Goal: Task Accomplishment & Management: Manage account settings

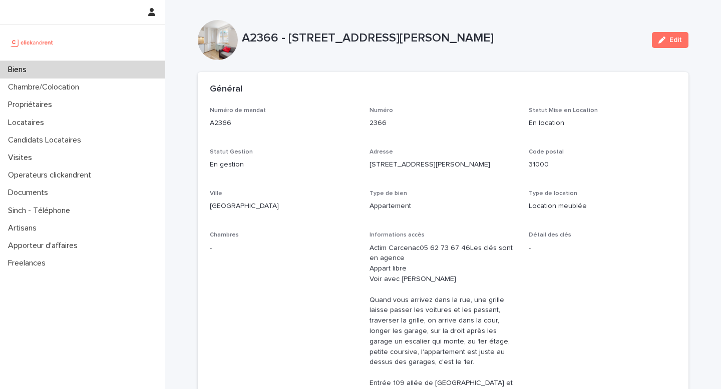
click at [82, 66] on div "Biens" at bounding box center [82, 70] width 165 height 18
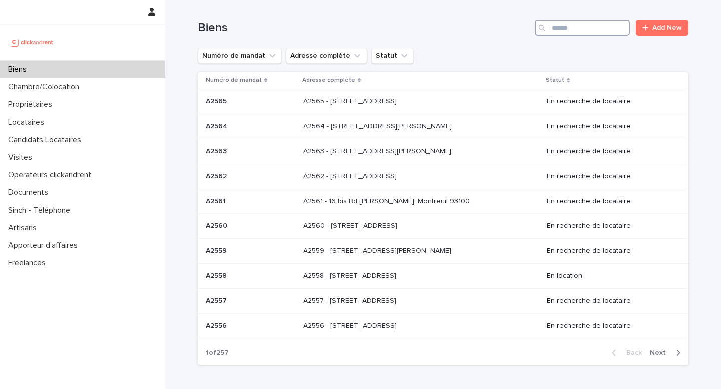
click at [577, 25] on input "Search" at bounding box center [582, 28] width 95 height 16
paste input "*****"
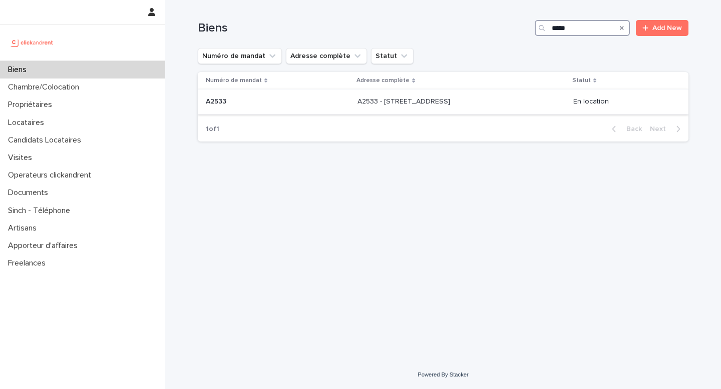
type input "*****"
click at [435, 107] on div "A2533 - [STREET_ADDRESS] - [STREET_ADDRESS]" at bounding box center [461, 102] width 208 height 17
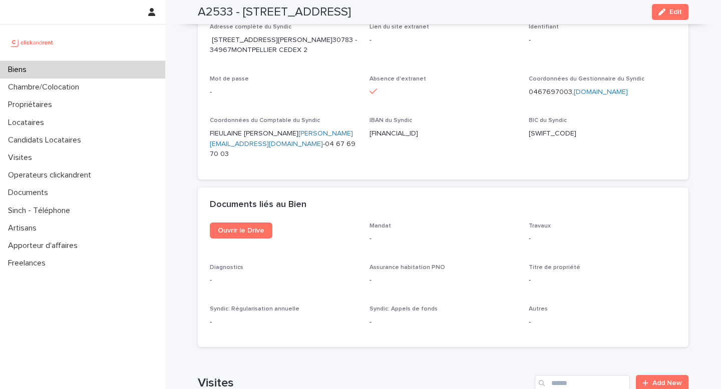
scroll to position [2825, 0]
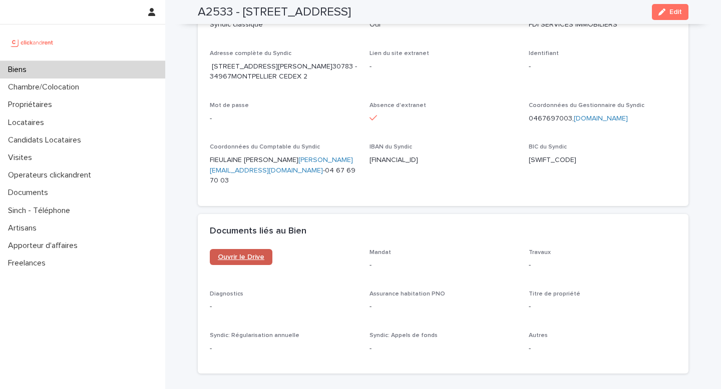
click at [228, 254] on span "Ouvrir le Drive" at bounding box center [241, 257] width 47 height 7
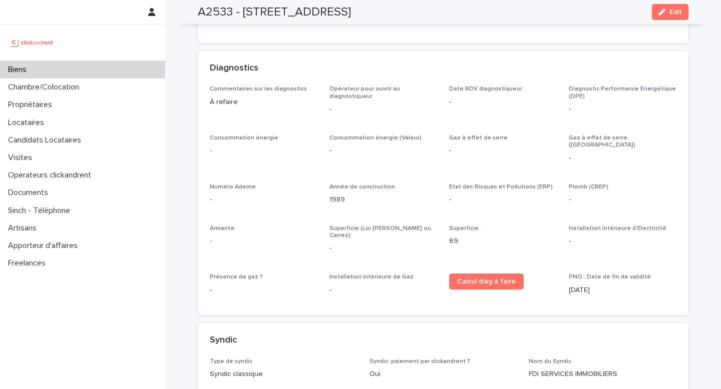
scroll to position [2428, 0]
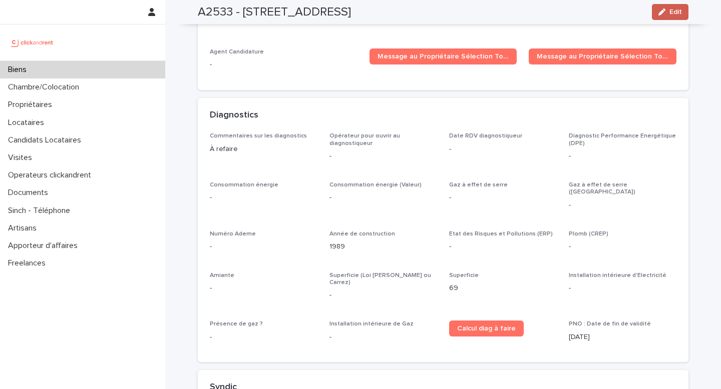
click at [675, 11] on span "Edit" at bounding box center [675, 12] width 13 height 7
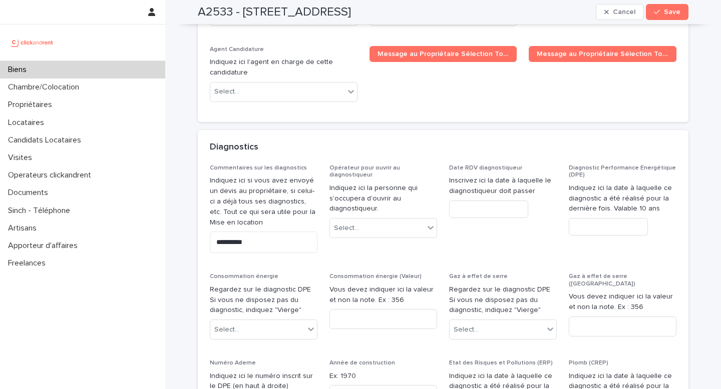
scroll to position [4204, 0]
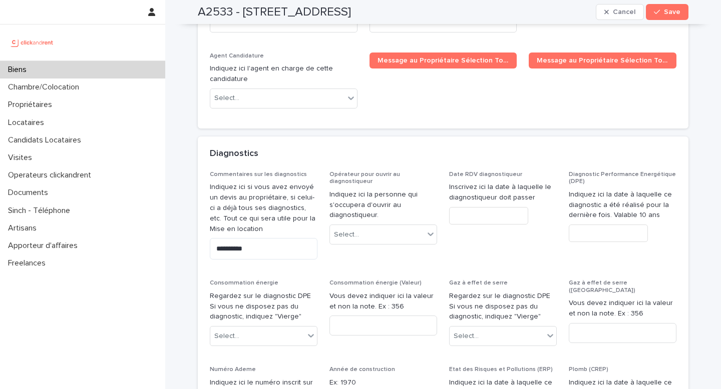
click at [654, 189] on span "Diagnostic Performance Energétique (DPE) Indiquez ici la date à laquelle ce dia…" at bounding box center [623, 219] width 108 height 97
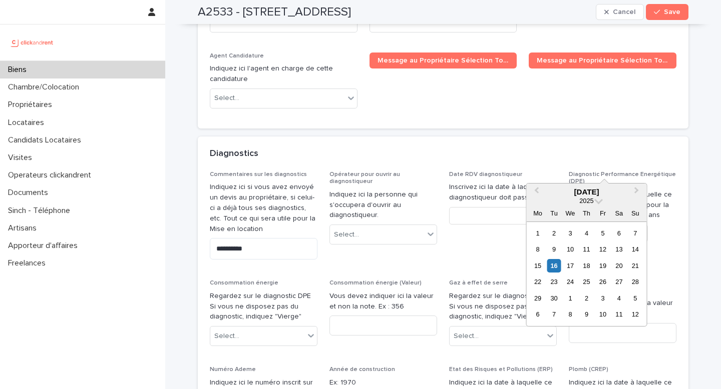
click at [605, 225] on input "text" at bounding box center [608, 234] width 79 height 18
click at [536, 191] on span "Previous Month" at bounding box center [536, 192] width 0 height 14
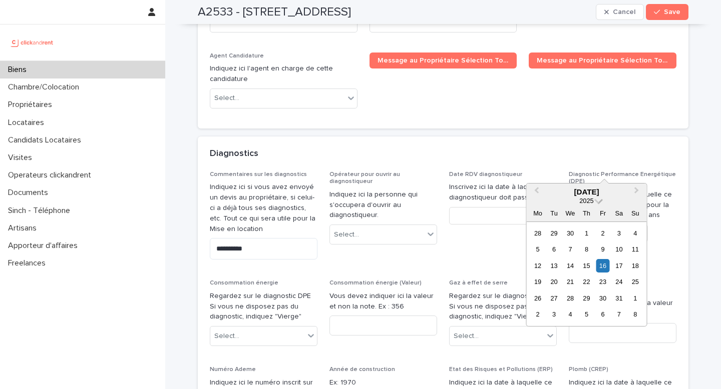
click at [597, 202] on span at bounding box center [598, 200] width 9 height 9
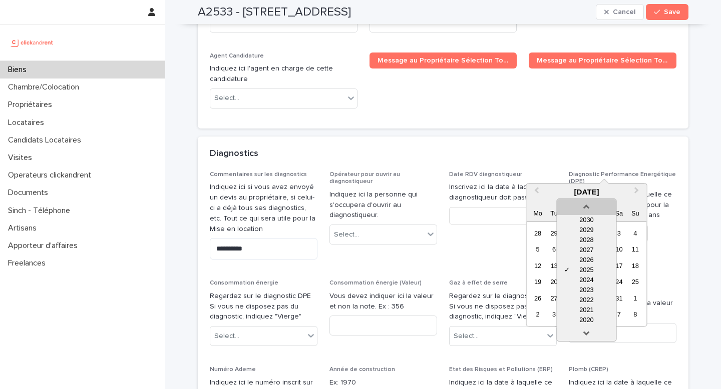
click at [587, 205] on link at bounding box center [586, 205] width 16 height 16
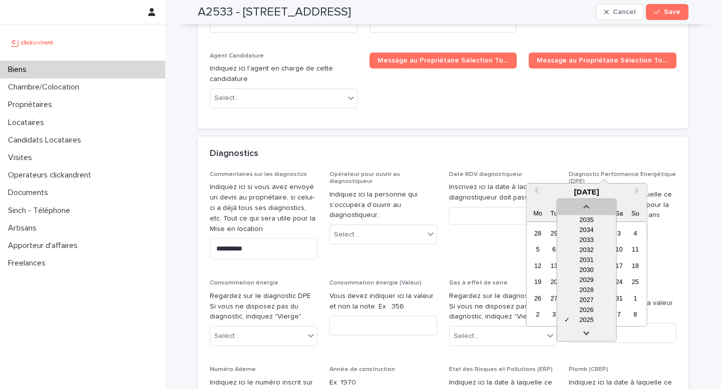
click at [587, 205] on link at bounding box center [586, 205] width 16 height 16
click at [587, 332] on link at bounding box center [586, 335] width 16 height 16
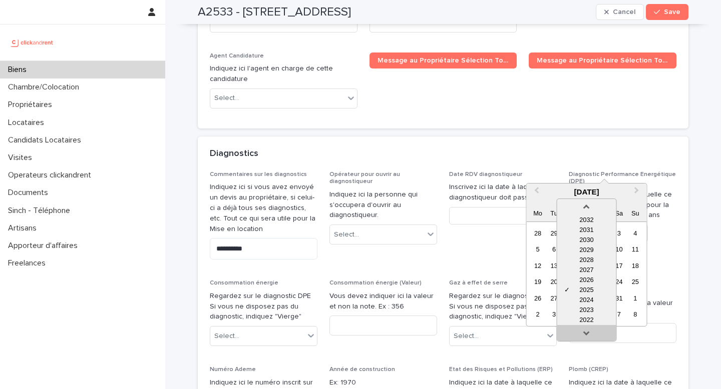
click at [587, 332] on link at bounding box center [586, 335] width 16 height 16
click at [586, 332] on link at bounding box center [586, 335] width 16 height 16
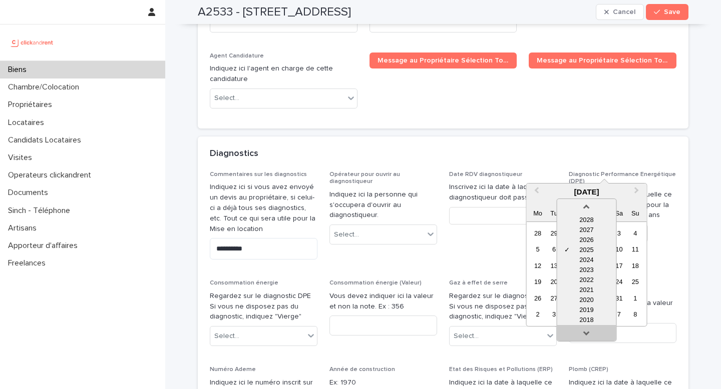
click at [585, 332] on link at bounding box center [586, 335] width 16 height 16
click at [584, 332] on link at bounding box center [586, 335] width 16 height 16
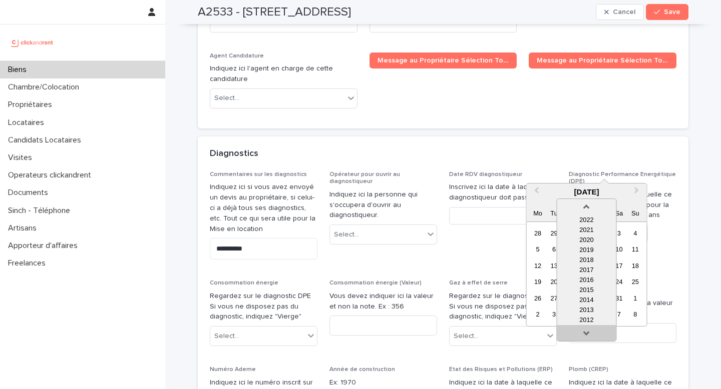
click at [584, 332] on link at bounding box center [586, 335] width 16 height 16
click at [583, 332] on link at bounding box center [586, 335] width 16 height 16
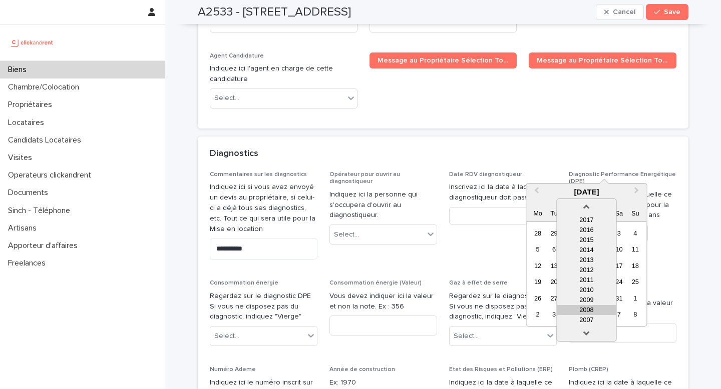
click at [587, 310] on div "2008" at bounding box center [586, 310] width 59 height 10
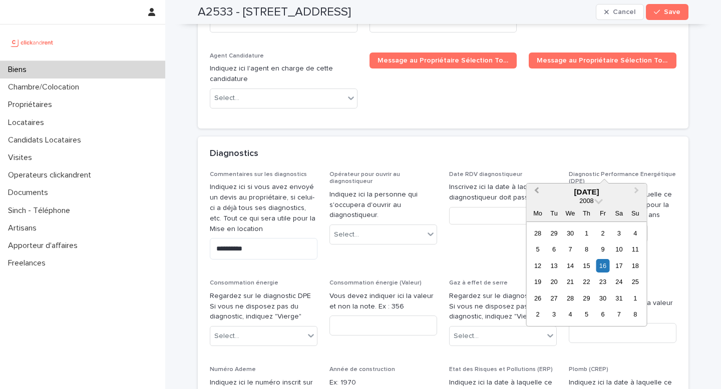
click at [536, 192] on span "Previous Month" at bounding box center [536, 192] width 0 height 14
click at [572, 284] on div "23" at bounding box center [570, 282] width 14 height 14
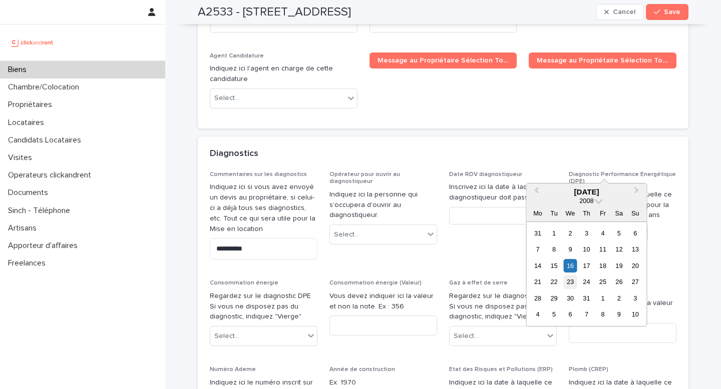
type input "*********"
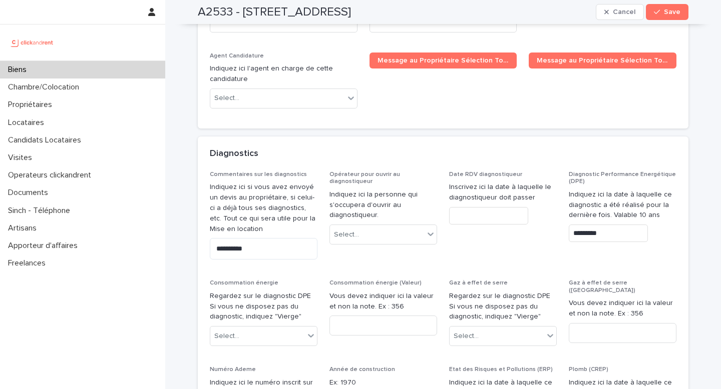
click at [590, 225] on input "*********" at bounding box center [608, 234] width 79 height 18
click at [670, 225] on div "*********" at bounding box center [623, 234] width 108 height 18
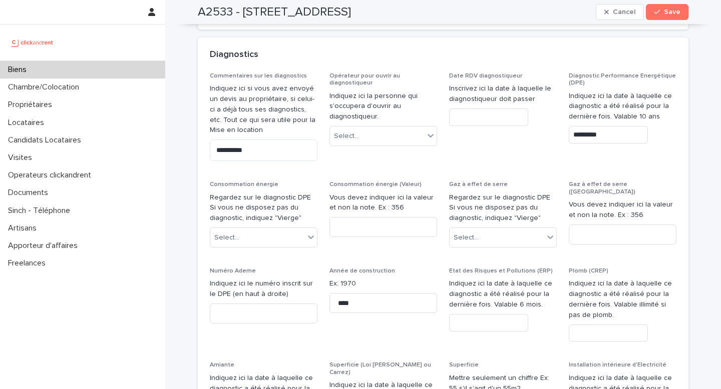
scroll to position [4353, 0]
click at [264, 230] on div "Select..." at bounding box center [257, 238] width 94 height 17
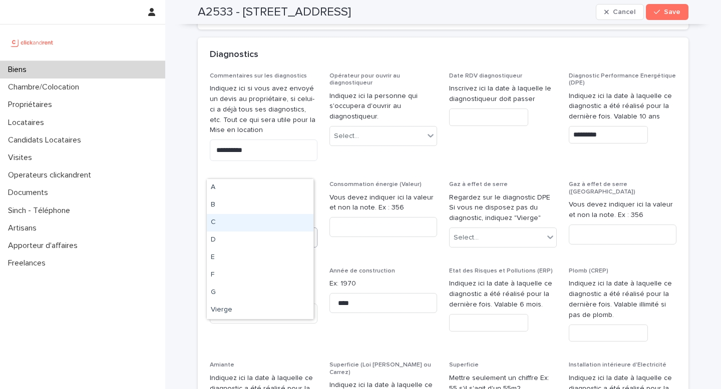
click at [234, 225] on div "C" at bounding box center [260, 223] width 107 height 18
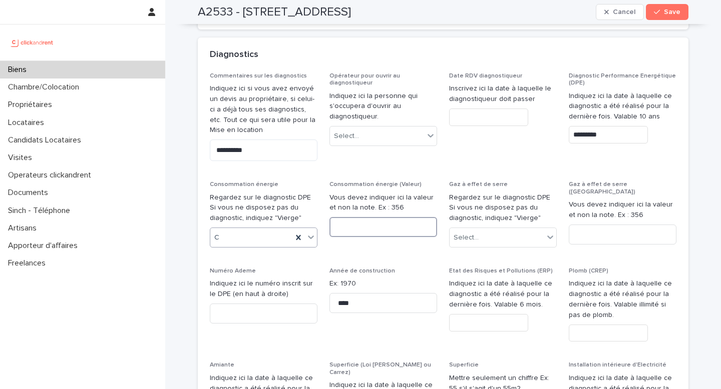
click at [372, 217] on input at bounding box center [383, 227] width 108 height 20
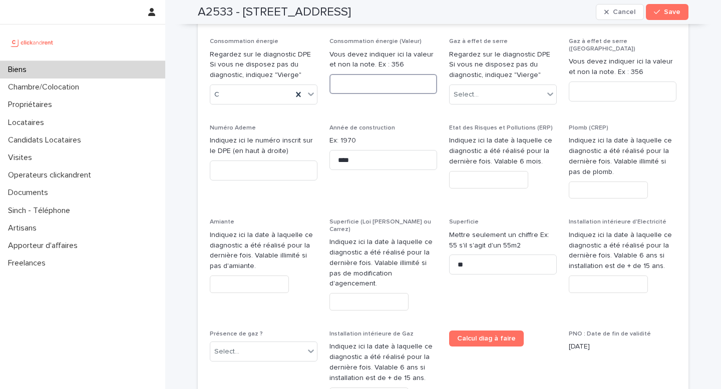
scroll to position [4413, 0]
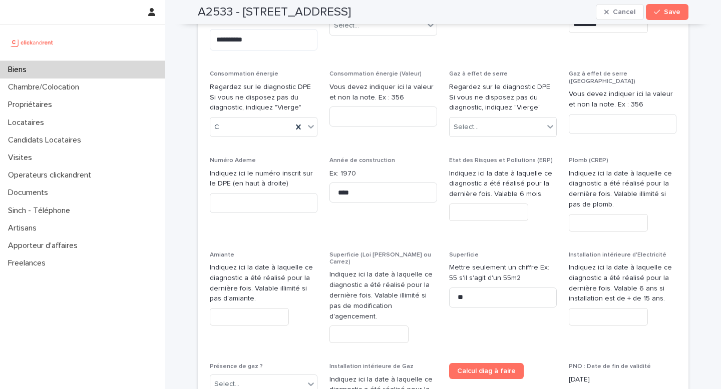
drag, startPoint x: 537, startPoint y: 193, endPoint x: 543, endPoint y: 178, distance: 16.2
click at [537, 252] on div "Superficie Mettre seulement un chiffre Ex: 55 s'il s'agit d'un 55m2 **" at bounding box center [503, 284] width 108 height 64
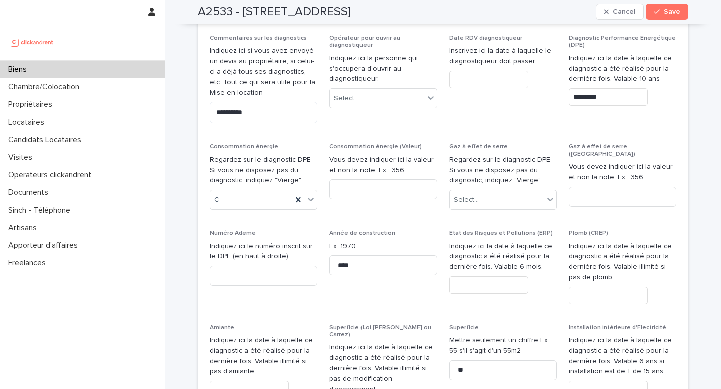
scroll to position [4341, 0]
click at [522, 252] on div "Commentaires sur les diagnostics Indiquez ici si vous avez envoyé un devis au p…" at bounding box center [443, 275] width 466 height 483
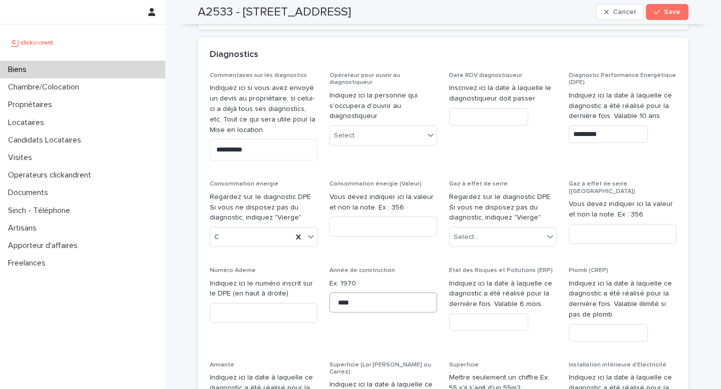
scroll to position [4288, 0]
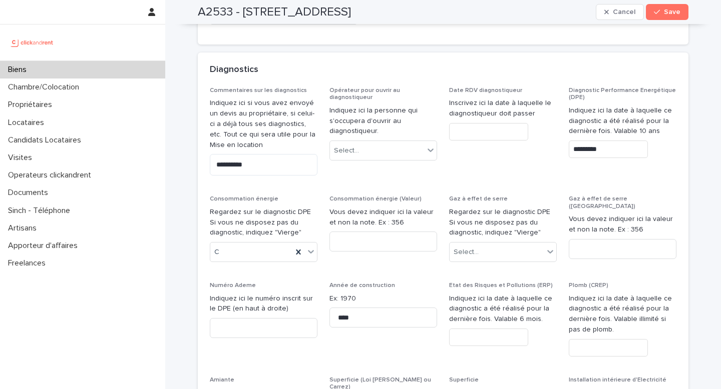
click at [409, 213] on div "Commentaires sur les diagnostics Indiquez ici si vous avez envoyé un devis au p…" at bounding box center [443, 328] width 466 height 483
click at [428, 206] on div "Commentaires sur les diagnostics Indiquez ici si vous avez envoyé un devis au p…" at bounding box center [443, 328] width 466 height 483
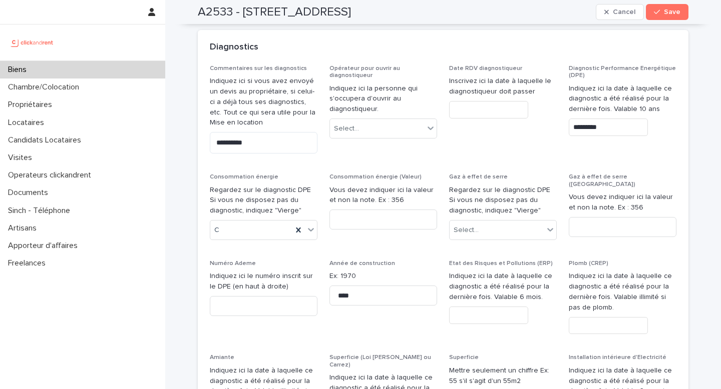
scroll to position [4360, 0]
drag, startPoint x: 574, startPoint y: 189, endPoint x: 421, endPoint y: 188, distance: 153.1
click at [574, 189] on div "Commentaires sur les diagnostics Indiquez ici si vous avez envoyé un devis au p…" at bounding box center [443, 306] width 466 height 483
drag, startPoint x: 356, startPoint y: 170, endPoint x: 410, endPoint y: 173, distance: 53.7
click at [356, 174] on span "Consommation énergie (Valeur) Vous devez indiquer ici la valeur et non la note.…" at bounding box center [383, 211] width 108 height 75
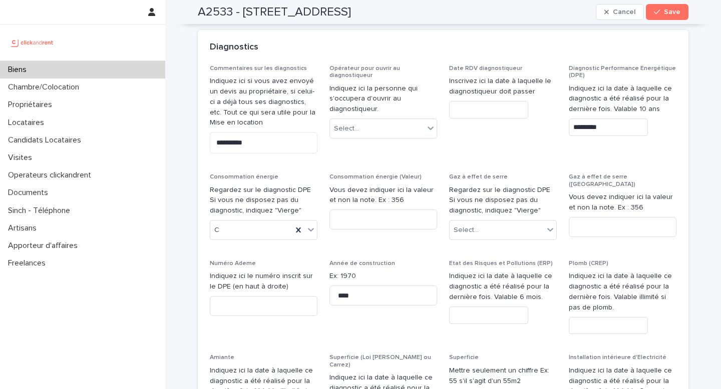
click at [638, 189] on div "Commentaires sur les diagnostics Indiquez ici si vous avez envoyé un devis au p…" at bounding box center [443, 306] width 466 height 483
click at [363, 210] on input at bounding box center [383, 220] width 108 height 20
type input "**"
type input "*"
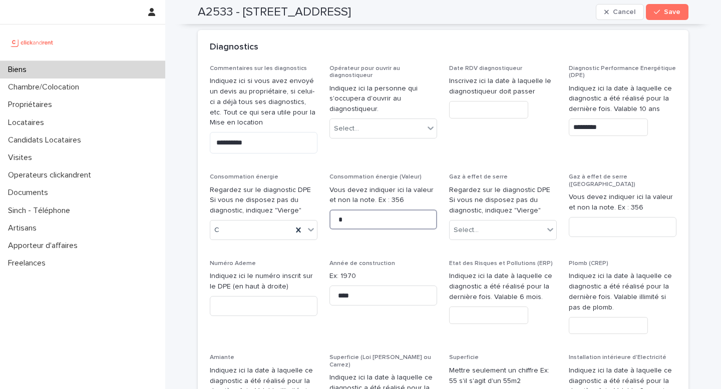
type input "*"
type input "**"
type input "***"
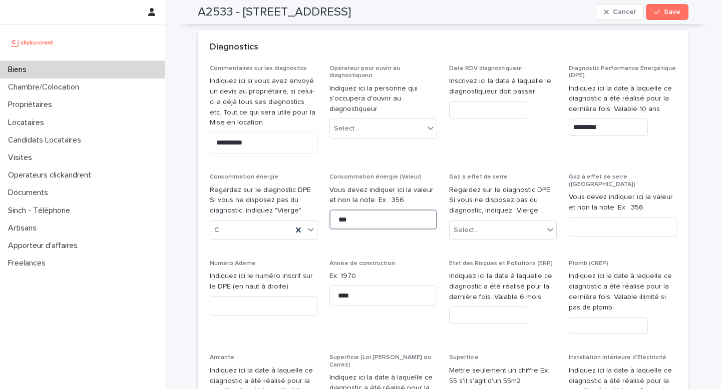
type input "****"
type input "*****"
click at [335, 210] on input "*****" at bounding box center [383, 220] width 108 height 20
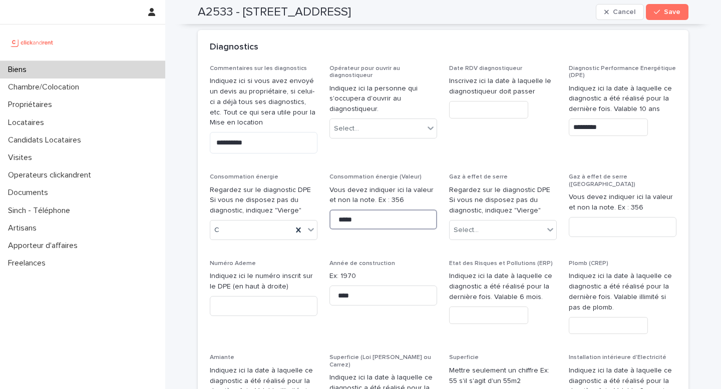
type input "******"
click at [391, 185] on div "Commentaires sur les diagnostics Indiquez ici si vous avez envoyé un devis au p…" at bounding box center [443, 306] width 466 height 483
click at [544, 225] on span at bounding box center [544, 230] width 1 height 11
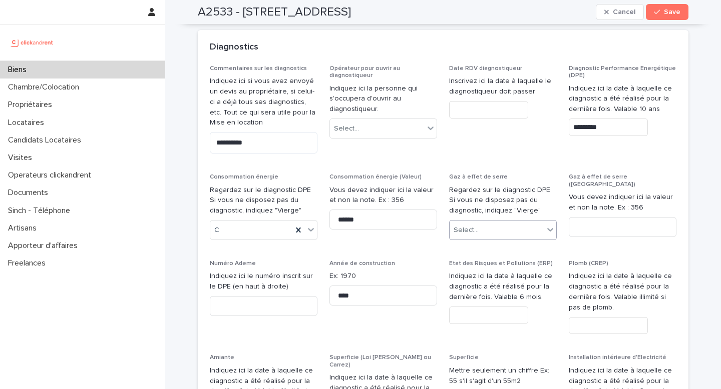
click at [532, 222] on div "Select..." at bounding box center [496, 230] width 94 height 17
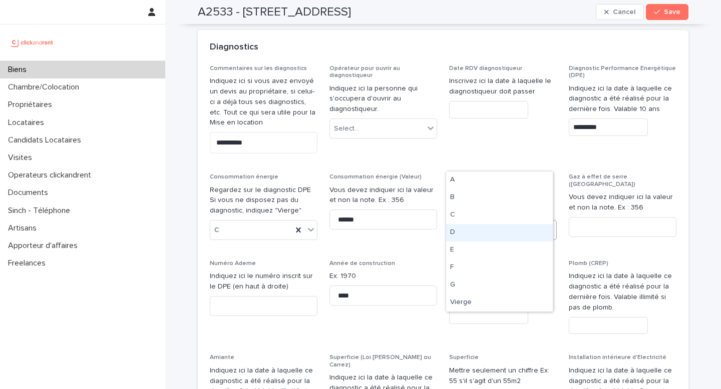
click at [470, 233] on div "D" at bounding box center [499, 233] width 107 height 18
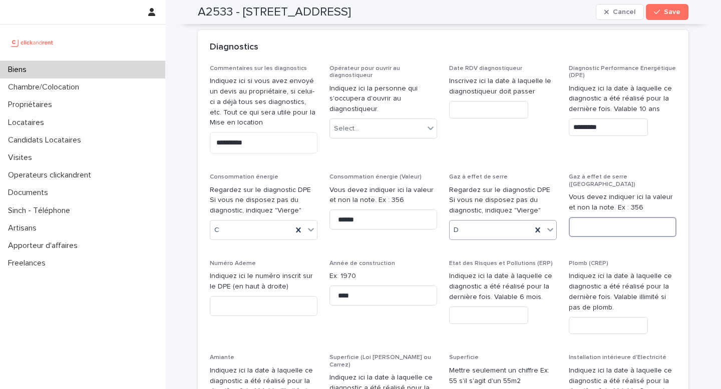
click at [620, 217] on input at bounding box center [623, 227] width 108 height 20
type input "*"
type input "**"
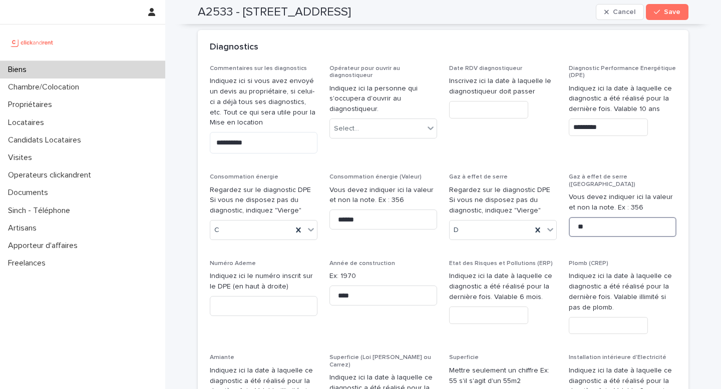
type input "***"
type input "*****"
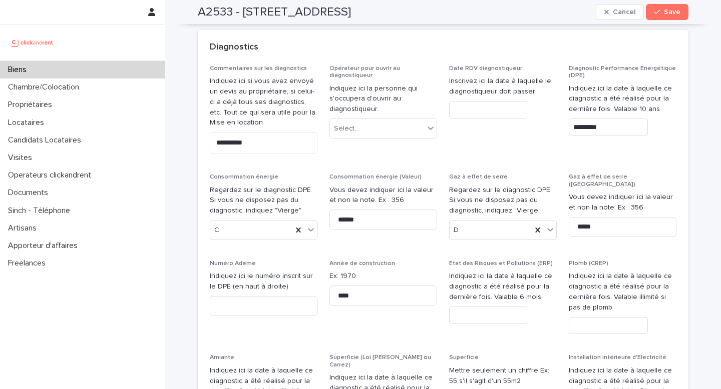
click at [614, 190] on div "Commentaires sur les diagnostics Indiquez ici si vous avez envoyé un devis au p…" at bounding box center [443, 306] width 466 height 483
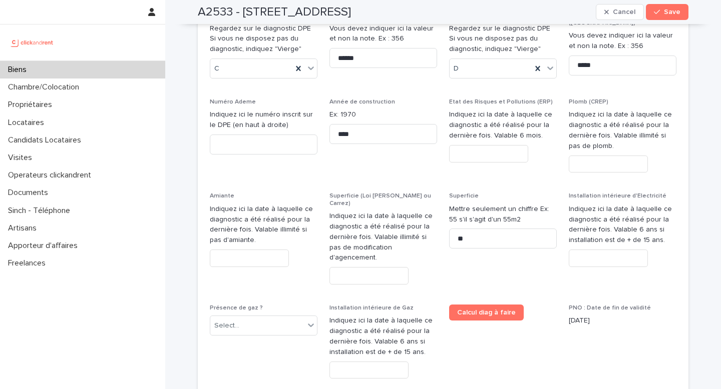
scroll to position [4542, 0]
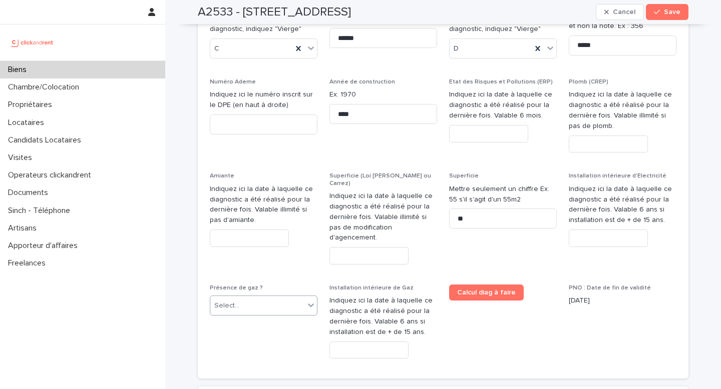
click at [308, 304] on icon at bounding box center [311, 306] width 6 height 4
click at [629, 285] on span "PNO : Date de fin de validité [DATE]" at bounding box center [623, 326] width 108 height 82
click at [667, 13] on span "Save" at bounding box center [672, 12] width 17 height 7
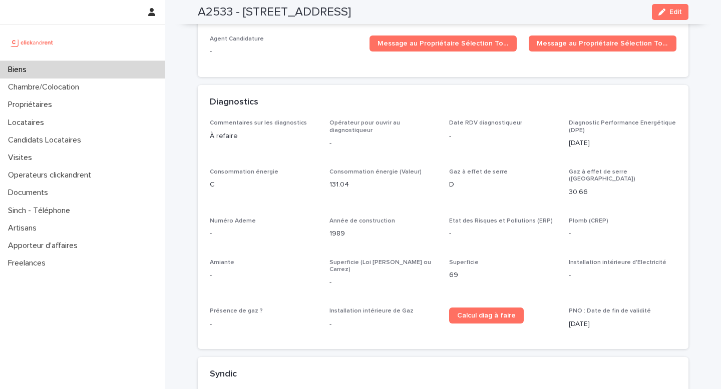
scroll to position [2408, 0]
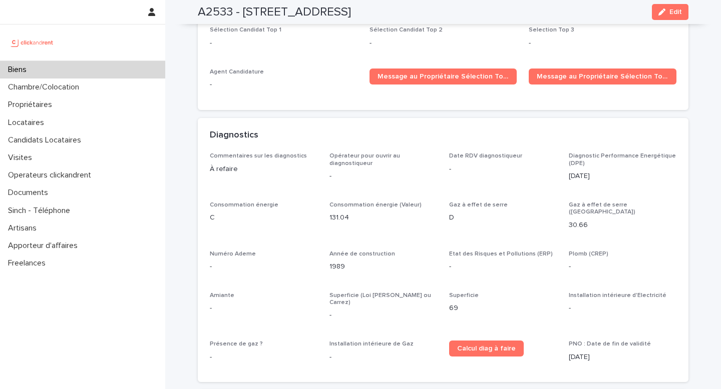
click at [351, 12] on h2 "A2533 - [STREET_ADDRESS]" at bounding box center [274, 12] width 153 height 15
copy h2 "[GEOGRAPHIC_DATA]"
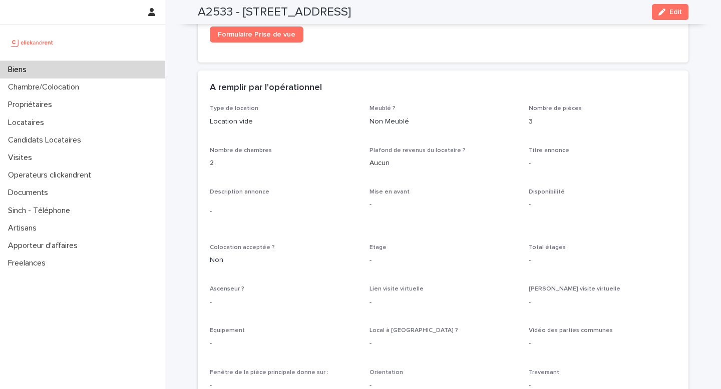
scroll to position [1644, 0]
click at [211, 14] on h2 "A2533 - [STREET_ADDRESS]" at bounding box center [274, 12] width 153 height 15
copy h2 "A2533"
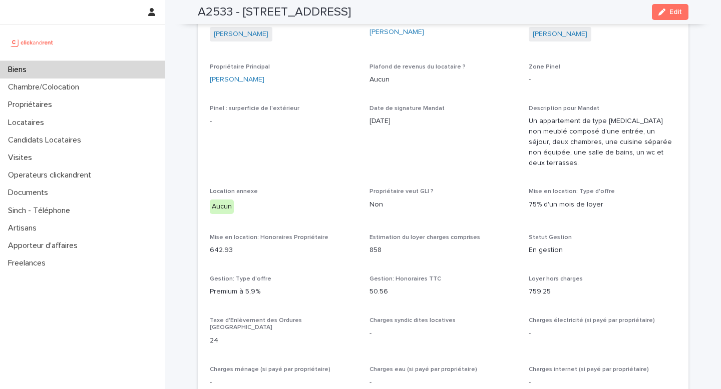
scroll to position [155, 0]
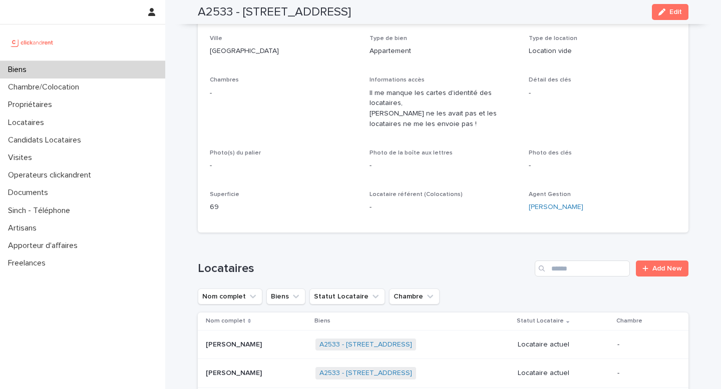
click at [210, 205] on p "69" at bounding box center [284, 207] width 148 height 11
copy p "69"
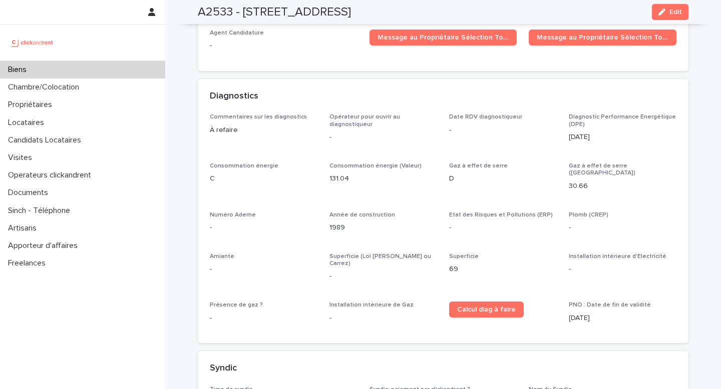
scroll to position [2458, 0]
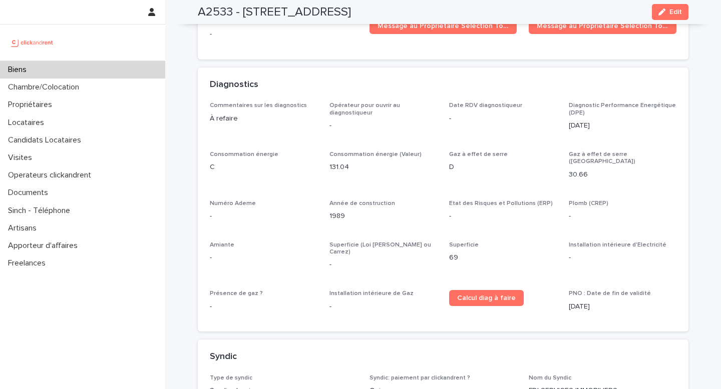
drag, startPoint x: 591, startPoint y: 265, endPoint x: 562, endPoint y: 261, distance: 29.2
click at [562, 261] on div "Commentaires sur les diagnostics À refaire Opérateur pour ouvrir au diagnostiqu…" at bounding box center [443, 211] width 466 height 218
click at [575, 291] on span "PNO : Date de fin de validité" at bounding box center [610, 294] width 82 height 6
copy span "PNO"
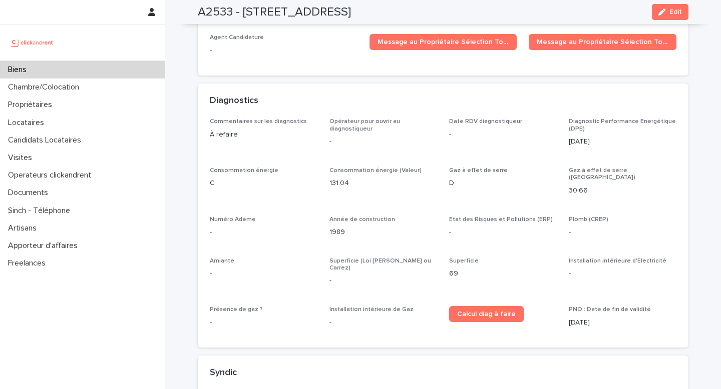
scroll to position [2390, 0]
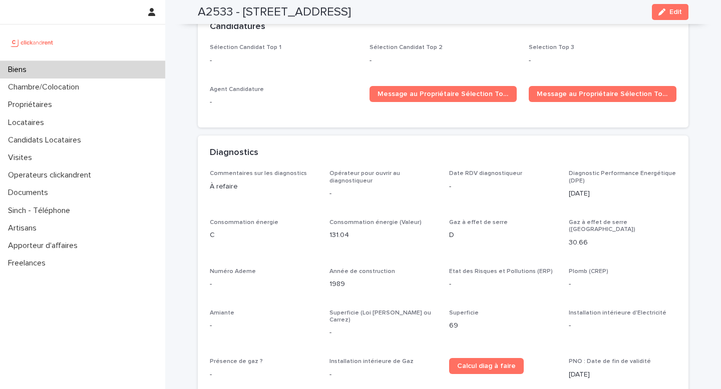
click at [337, 279] on p "1989" at bounding box center [383, 284] width 108 height 11
copy p "1989"
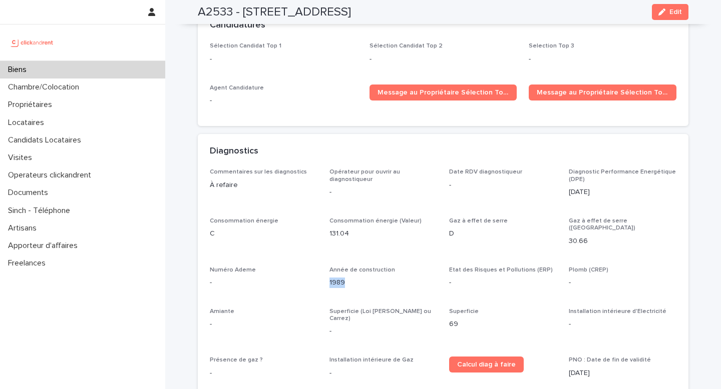
scroll to position [2392, 0]
drag, startPoint x: 238, startPoint y: 11, endPoint x: 432, endPoint y: 17, distance: 194.3
click at [432, 17] on div "A2533 - [STREET_ADDRESS] Edit" at bounding box center [443, 12] width 490 height 24
copy h2 "[STREET_ADDRESS]"
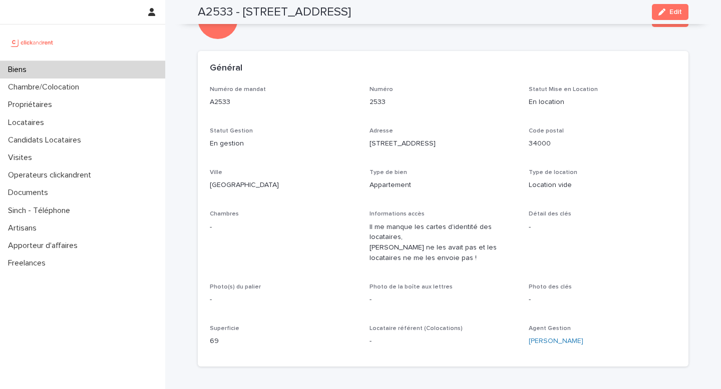
scroll to position [0, 0]
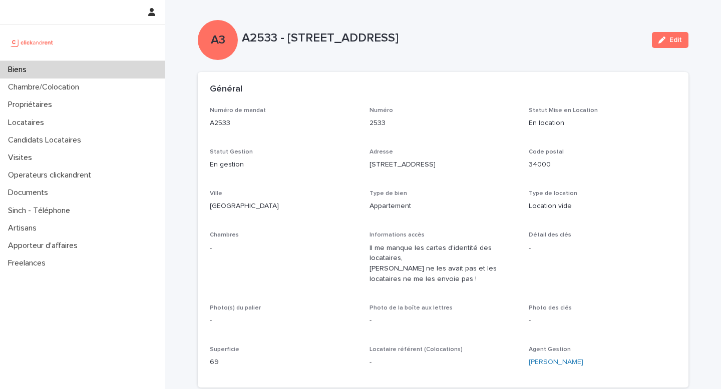
click at [93, 69] on div "Biens" at bounding box center [82, 70] width 165 height 18
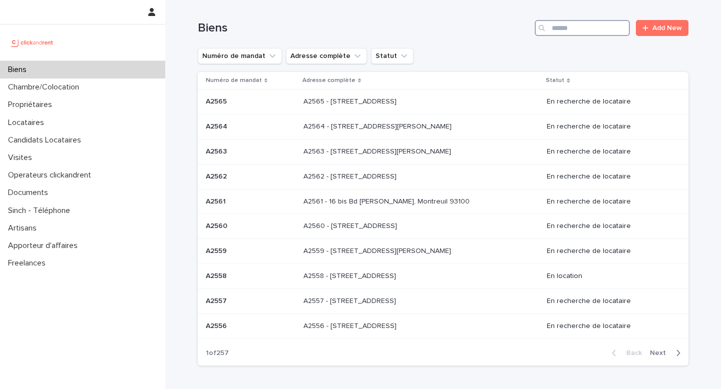
click at [598, 33] on input "Search" at bounding box center [582, 28] width 95 height 16
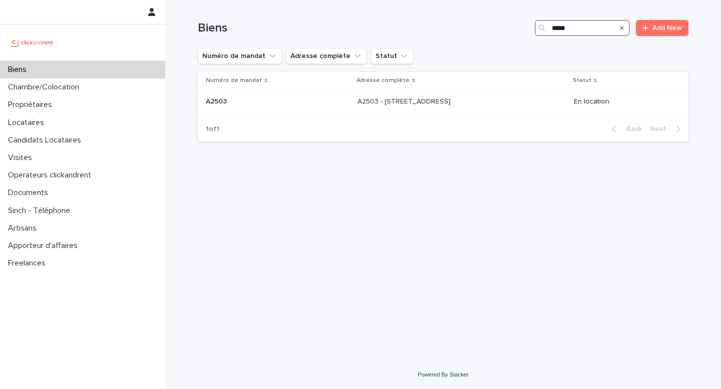
type input "*****"
click at [563, 57] on div "Numéro de mandat Adresse complète Statut" at bounding box center [443, 56] width 490 height 16
click at [444, 105] on p "A2503 - [STREET_ADDRESS]" at bounding box center [404, 101] width 95 height 11
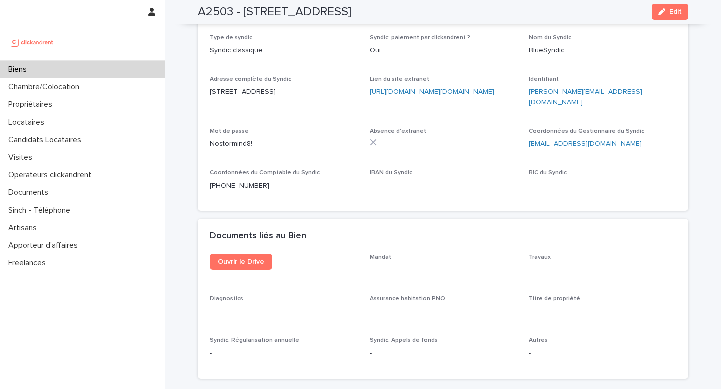
scroll to position [3368, 0]
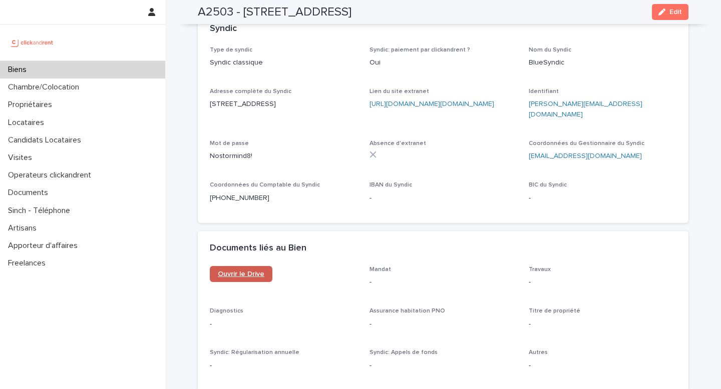
click at [240, 271] on span "Ouvrir le Drive" at bounding box center [241, 274] width 47 height 7
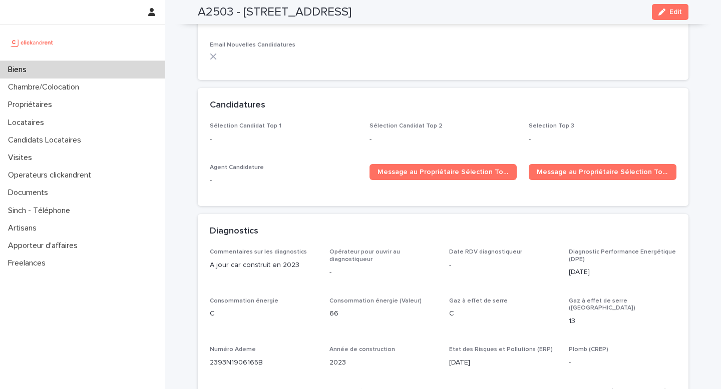
scroll to position [3020, 0]
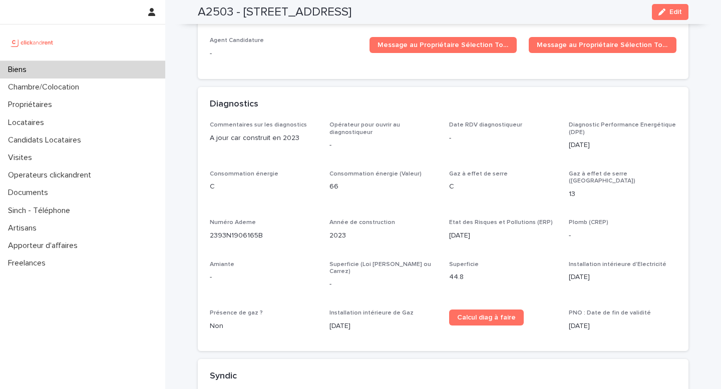
click at [519, 239] on div "Commentaires sur les diagnostics A jour car construit en 2023 Opérateur pour ou…" at bounding box center [443, 231] width 466 height 218
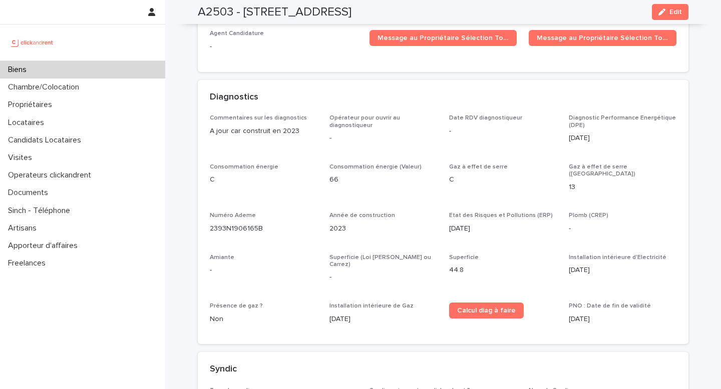
scroll to position [3026, 0]
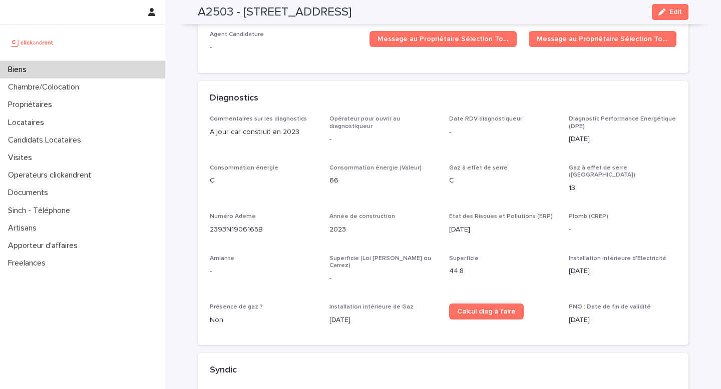
click at [530, 255] on p "Superficie" at bounding box center [503, 258] width 108 height 7
click at [532, 149] on div "Commentaires sur les diagnostics A jour car construit en 2023 Opérateur pour ou…" at bounding box center [443, 225] width 466 height 218
click at [515, 90] on div "Diagnostics" at bounding box center [443, 98] width 490 height 35
click at [536, 140] on div "Commentaires sur les diagnostics A jour car construit en 2023 Opérateur pour ou…" at bounding box center [443, 225] width 466 height 218
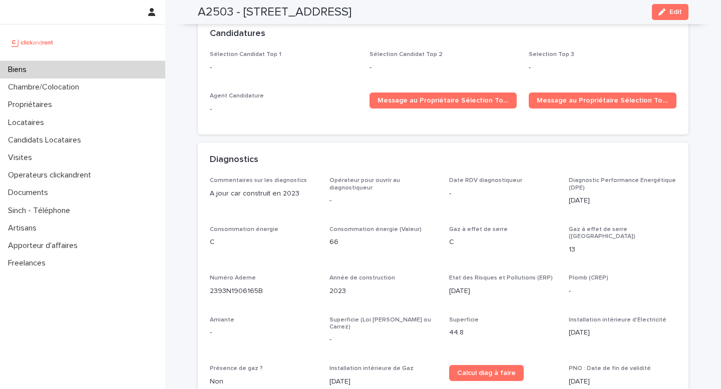
scroll to position [3020, 0]
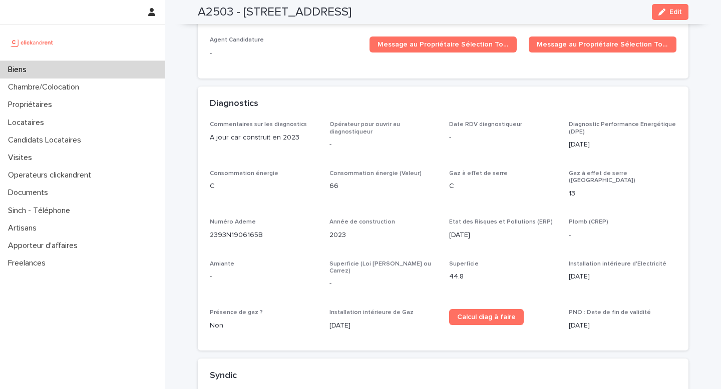
drag, startPoint x: 533, startPoint y: 176, endPoint x: 508, endPoint y: 120, distance: 60.9
click at [533, 181] on p "C" at bounding box center [503, 186] width 108 height 11
click at [499, 99] on div "Diagnostics" at bounding box center [441, 104] width 462 height 11
click at [516, 170] on p "Gaz à effet de serre" at bounding box center [503, 173] width 108 height 7
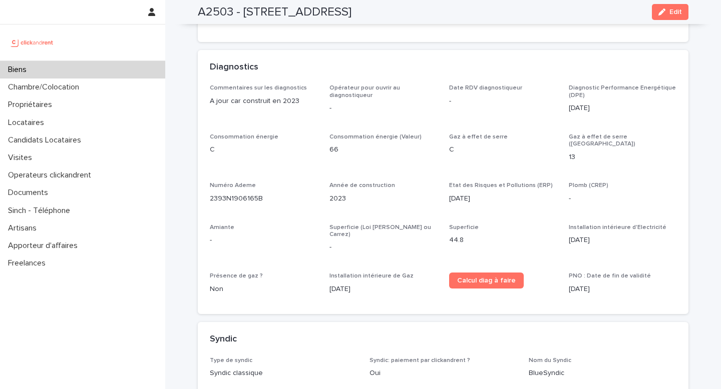
scroll to position [3024, 0]
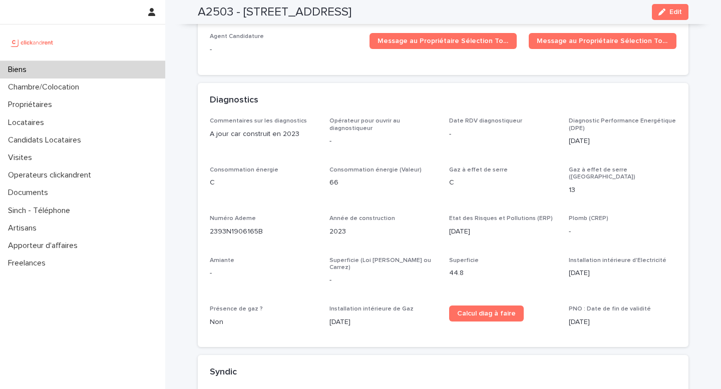
click at [531, 167] on p "Gaz à effet de serre" at bounding box center [503, 170] width 108 height 7
click at [524, 228] on div "Commentaires sur les diagnostics A jour car construit en 2023 Opérateur pour ou…" at bounding box center [443, 227] width 466 height 218
click at [529, 167] on div "Gaz à effet de serre C" at bounding box center [503, 182] width 108 height 30
click at [522, 226] on div "Commentaires sur les diagnostics A jour car construit en 2023 Opérateur pour ou…" at bounding box center [443, 227] width 466 height 218
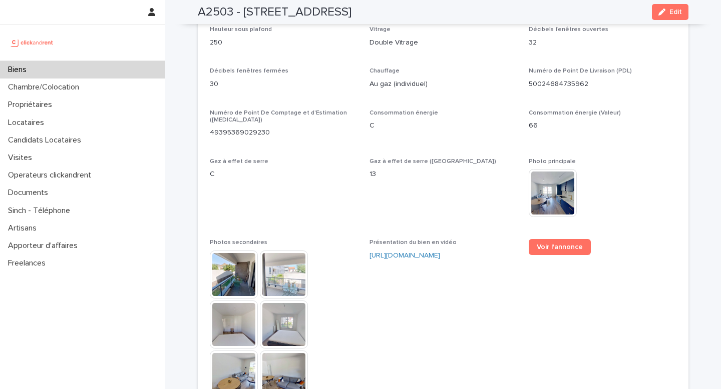
scroll to position [2265, 0]
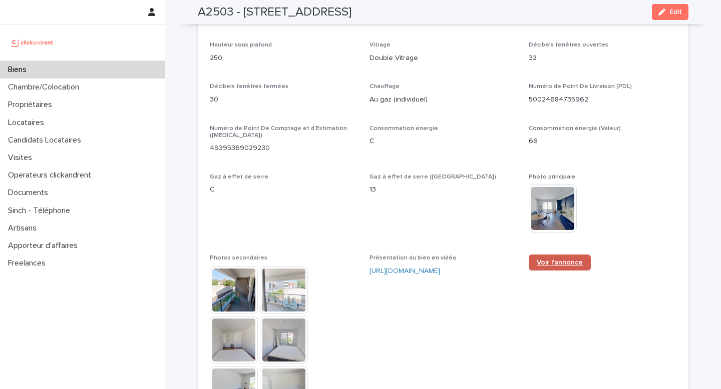
click at [558, 259] on span "Voir l'annonce" at bounding box center [560, 262] width 46 height 7
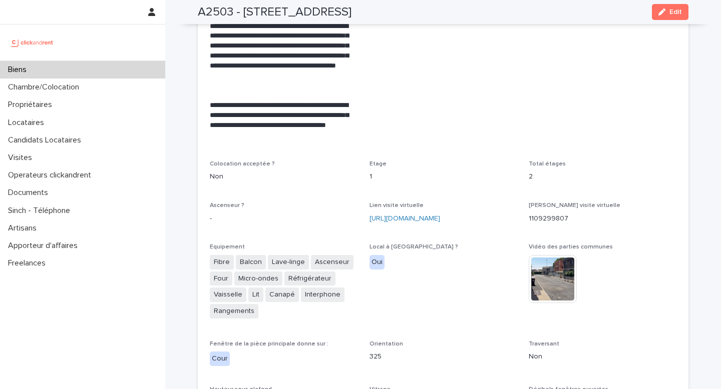
scroll to position [1904, 0]
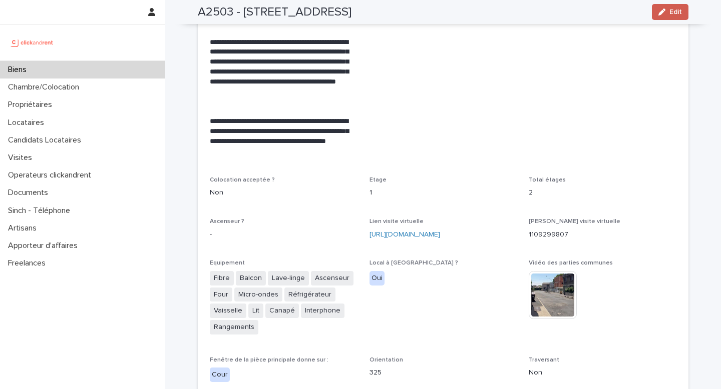
click at [660, 14] on icon "button" at bounding box center [661, 12] width 7 height 7
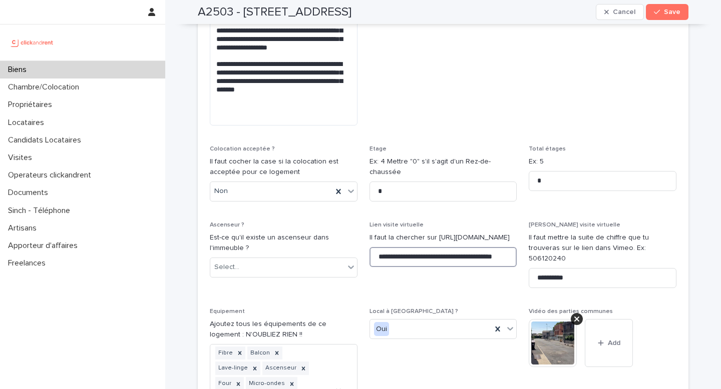
scroll to position [0, 23]
drag, startPoint x: 374, startPoint y: 215, endPoint x: 564, endPoint y: 215, distance: 189.7
paste input "**********"
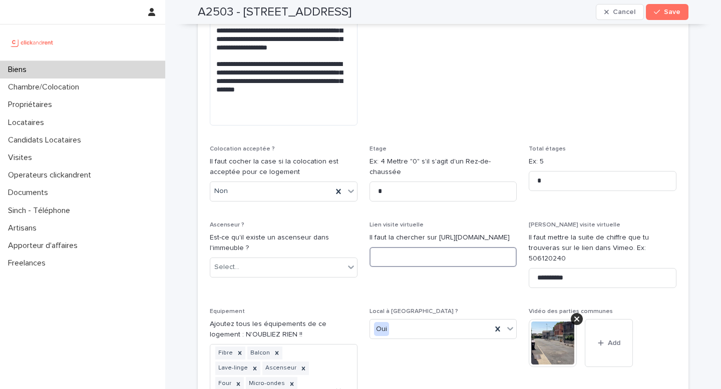
type input "**********"
click at [666, 308] on p "Vidéo des parties communes" at bounding box center [603, 311] width 148 height 7
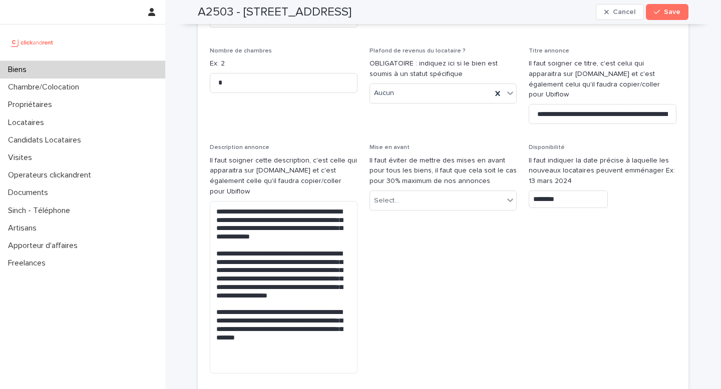
scroll to position [2924, 0]
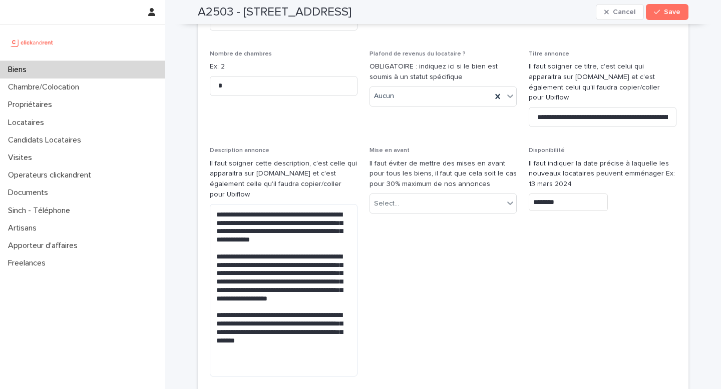
click at [562, 194] on input "********" at bounding box center [568, 203] width 79 height 18
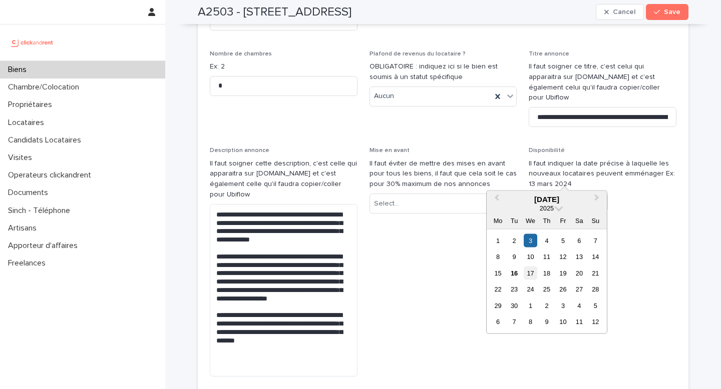
click at [529, 272] on div "17" at bounding box center [530, 273] width 14 height 14
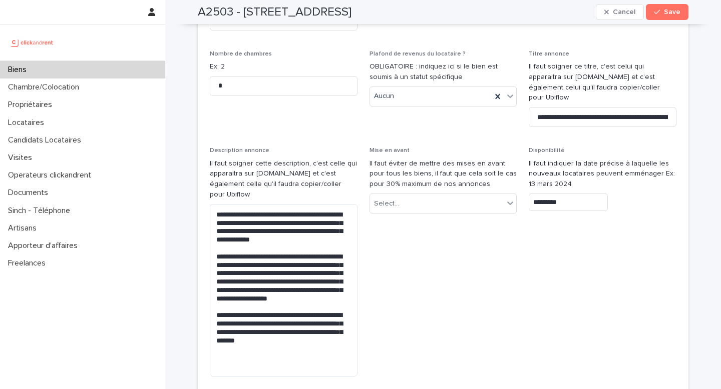
type input "*********"
click at [664, 12] on span "Save" at bounding box center [672, 12] width 17 height 7
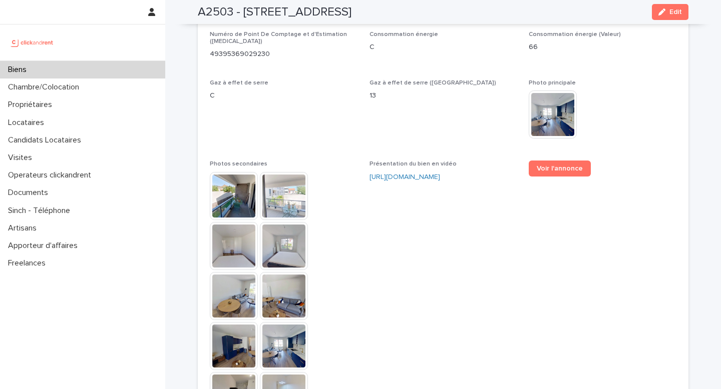
scroll to position [2340, 0]
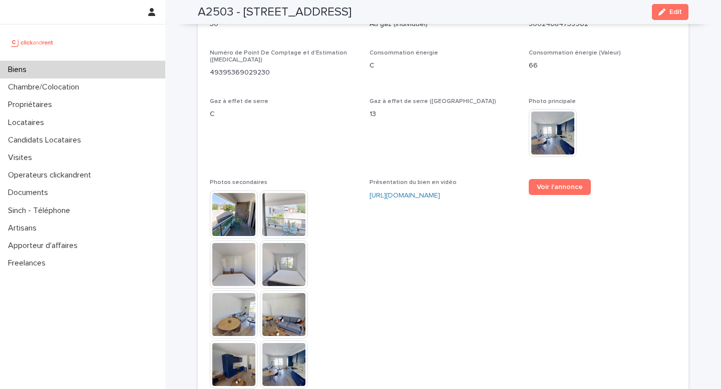
drag, startPoint x: 362, startPoint y: 180, endPoint x: 501, endPoint y: 180, distance: 139.1
click at [501, 180] on div "**********" at bounding box center [443, 33] width 466 height 1174
click at [573, 223] on span "Voir l'annonce" at bounding box center [603, 338] width 148 height 319
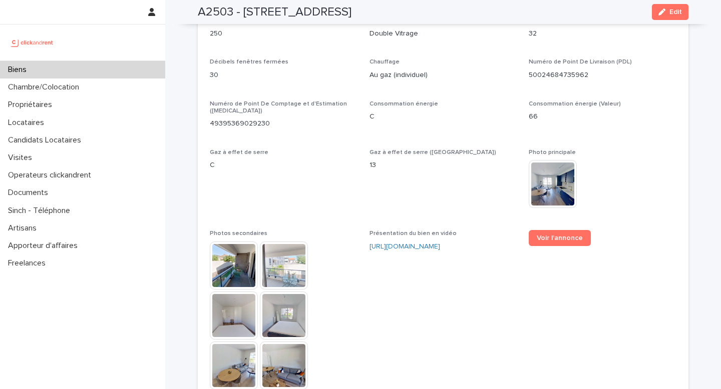
scroll to position [2291, 0]
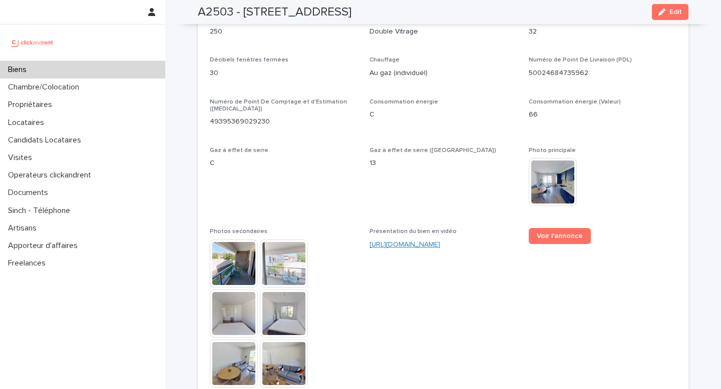
click at [440, 241] on link "[URL][DOMAIN_NAME]" at bounding box center [404, 244] width 71 height 7
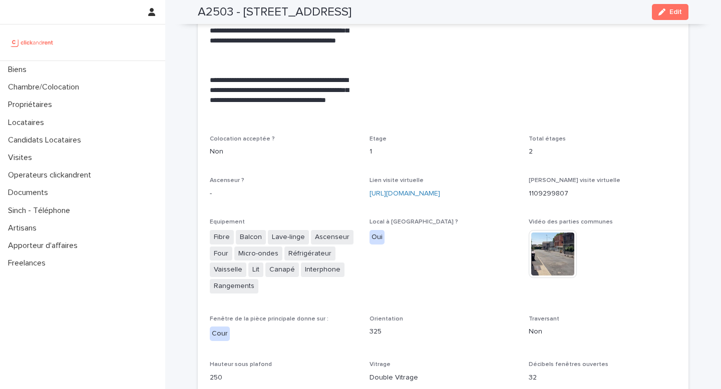
scroll to position [2161, 0]
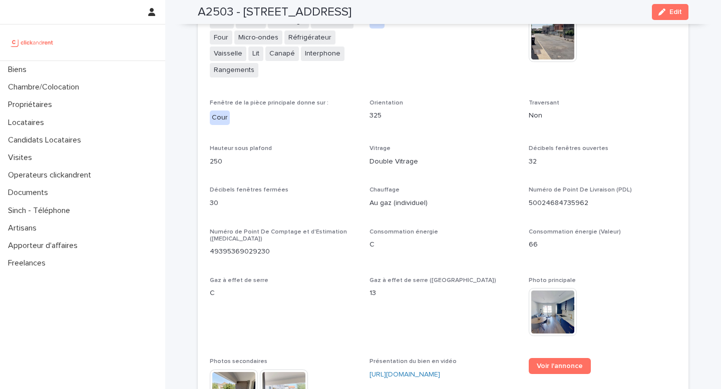
click at [459, 242] on p "C" at bounding box center [443, 245] width 148 height 11
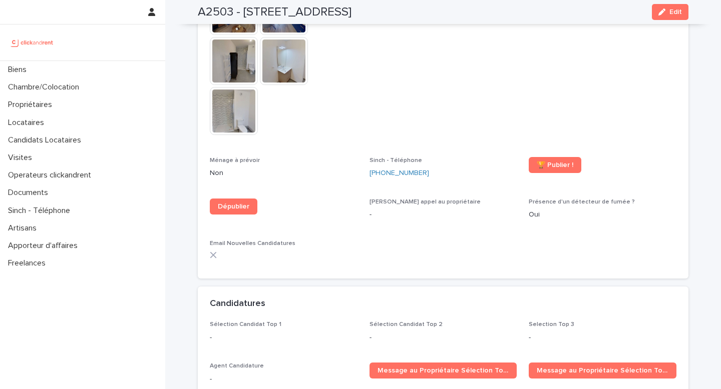
scroll to position [2693, 0]
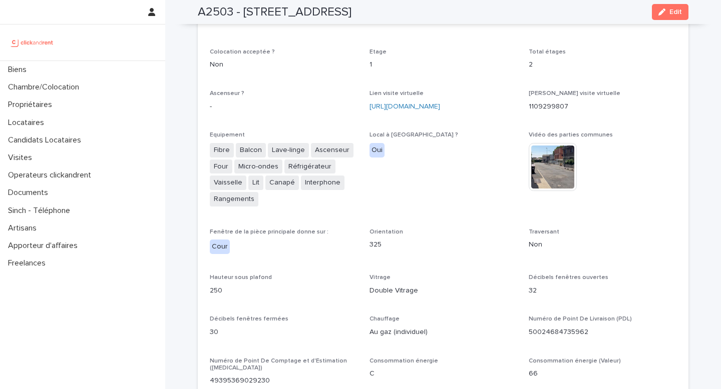
scroll to position [2348, 0]
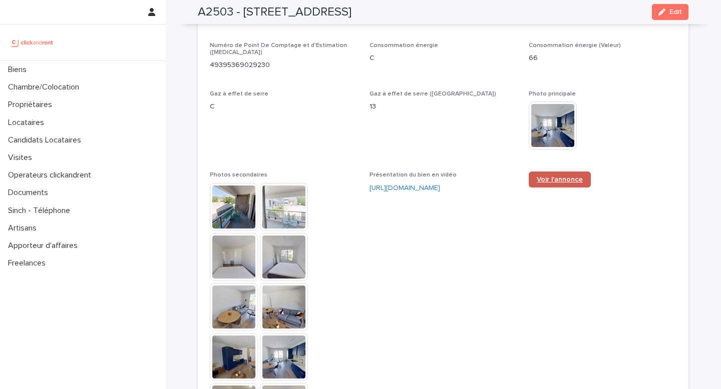
click at [553, 176] on span "Voir l'annonce" at bounding box center [560, 179] width 46 height 7
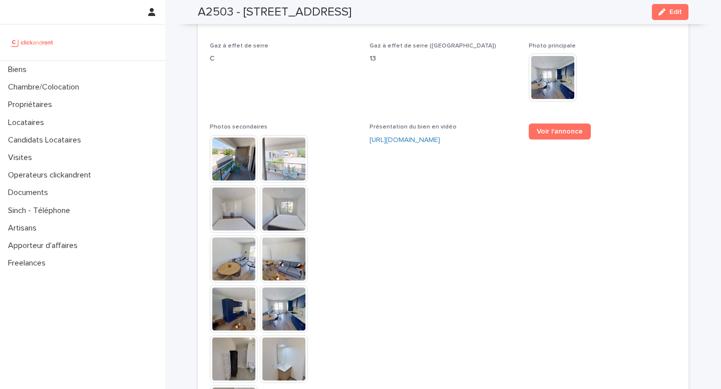
scroll to position [2602, 0]
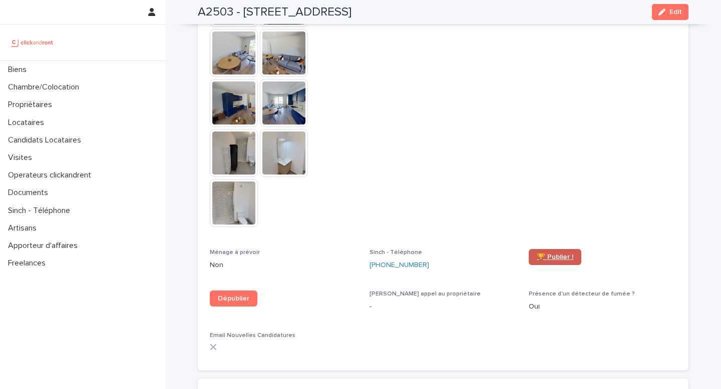
click at [551, 254] on span "🏆 Publier !" at bounding box center [555, 257] width 37 height 7
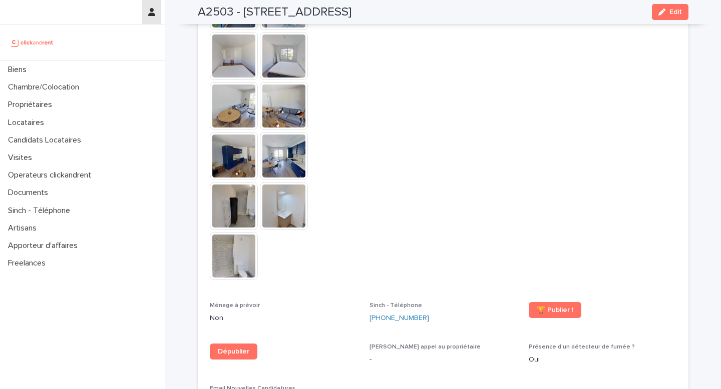
scroll to position [2549, 0]
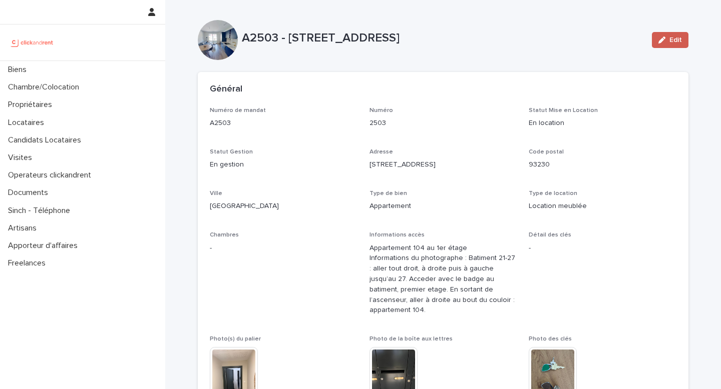
click at [653, 46] on button "Edit" at bounding box center [670, 40] width 37 height 16
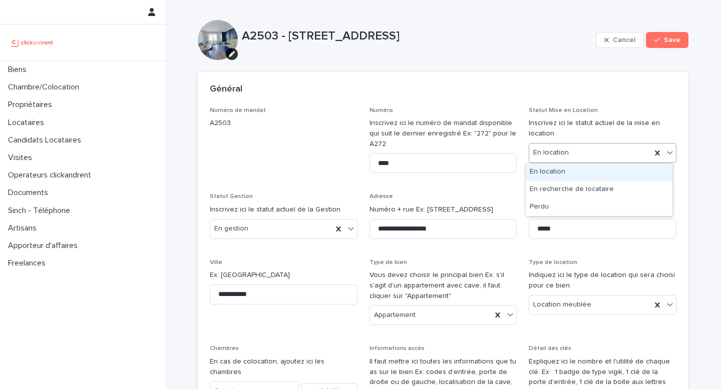
click at [587, 150] on div "En location" at bounding box center [590, 153] width 122 height 17
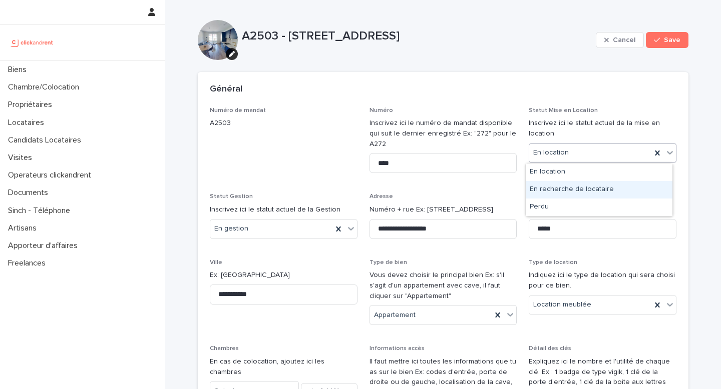
click at [572, 191] on div "En recherche de locataire" at bounding box center [599, 190] width 147 height 18
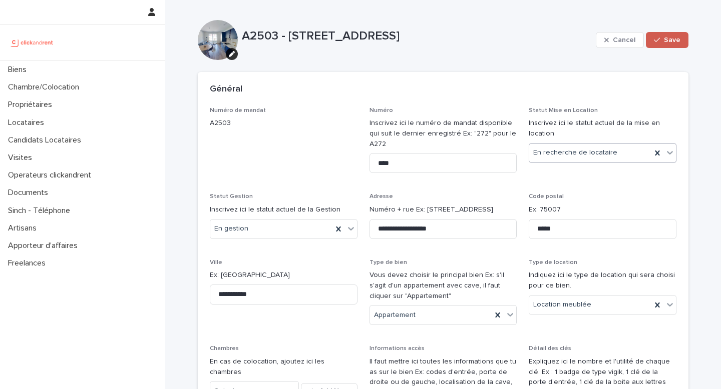
click at [666, 43] on span "Save" at bounding box center [672, 40] width 17 height 7
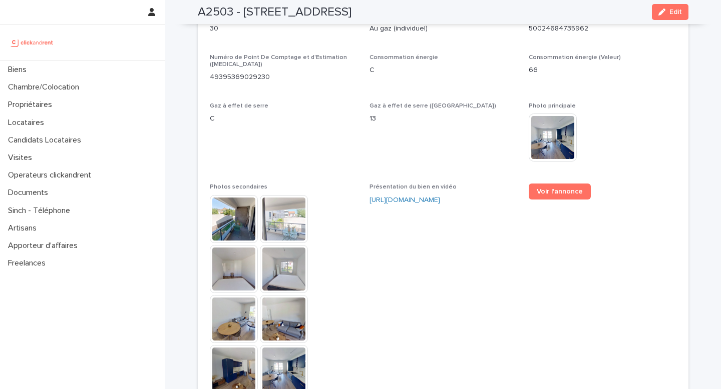
scroll to position [2583, 0]
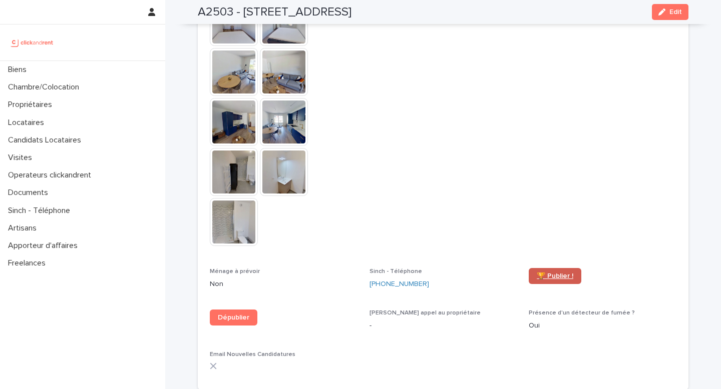
click at [546, 273] on span "🏆 Publier !" at bounding box center [555, 276] width 37 height 7
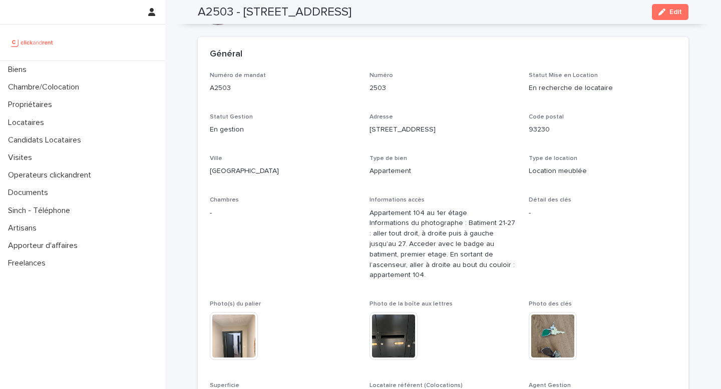
scroll to position [0, 0]
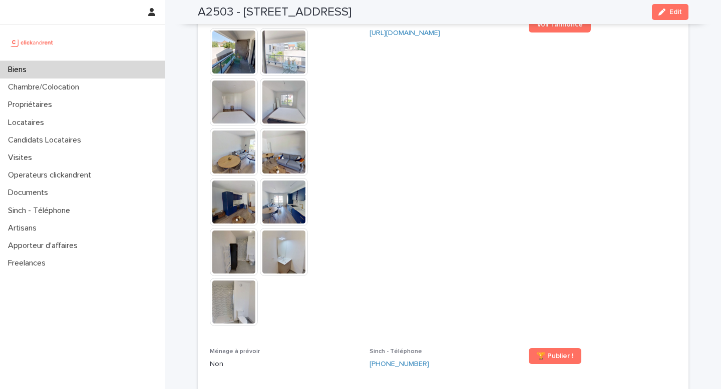
scroll to position [2269, 0]
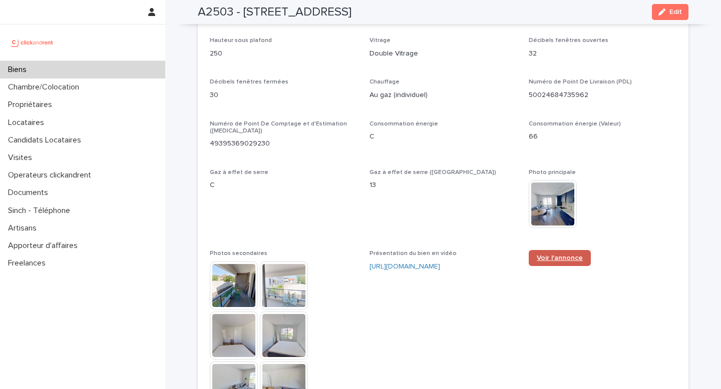
click at [545, 255] on span "Voir l'annonce" at bounding box center [560, 258] width 46 height 7
click at [555, 255] on span "Voir l'annonce" at bounding box center [560, 258] width 46 height 7
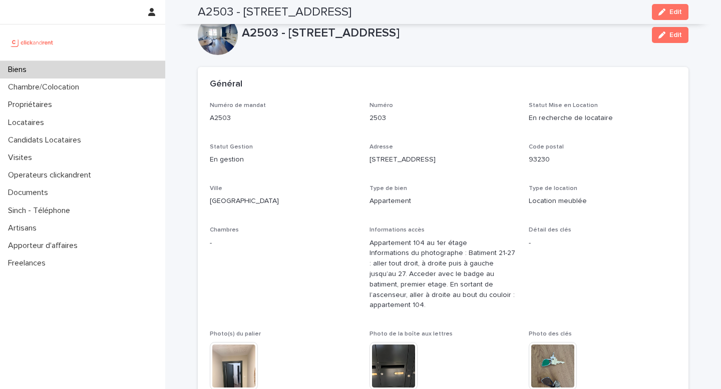
scroll to position [0, 0]
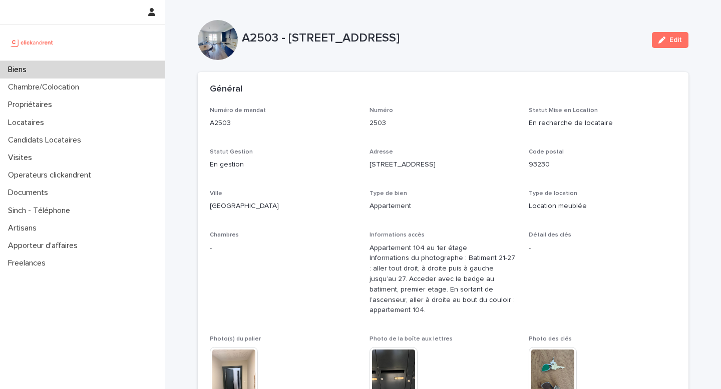
click at [72, 65] on div "Biens" at bounding box center [82, 70] width 165 height 18
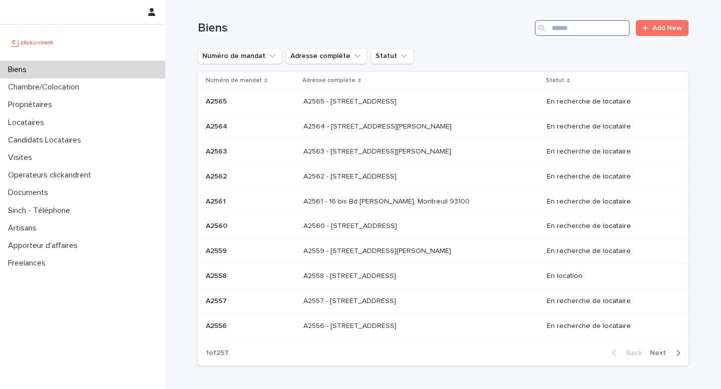
click at [577, 25] on input "Search" at bounding box center [582, 28] width 95 height 16
paste input "*****"
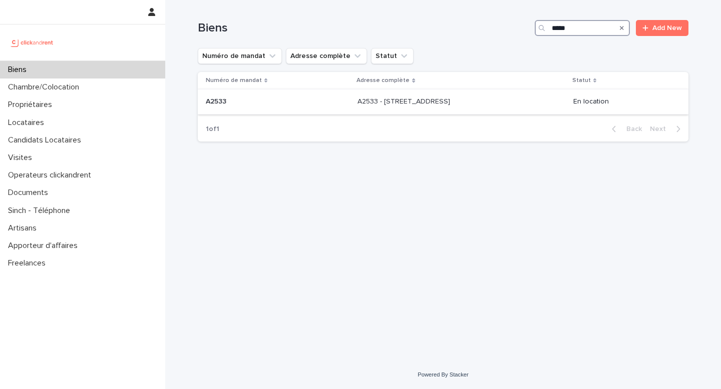
type input "*****"
click at [408, 99] on p "A2533 - [STREET_ADDRESS]" at bounding box center [404, 101] width 95 height 11
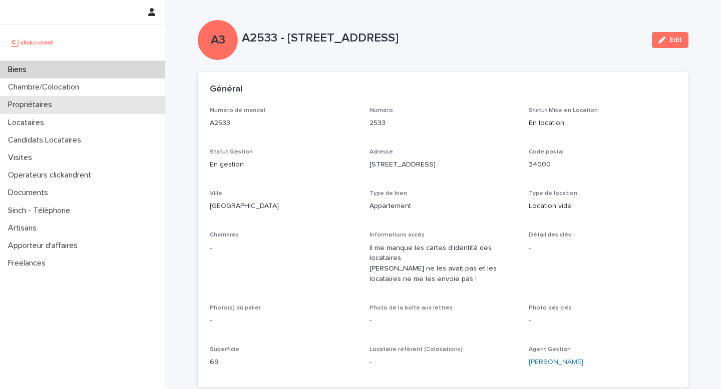
click at [65, 106] on div "Propriétaires" at bounding box center [82, 105] width 165 height 18
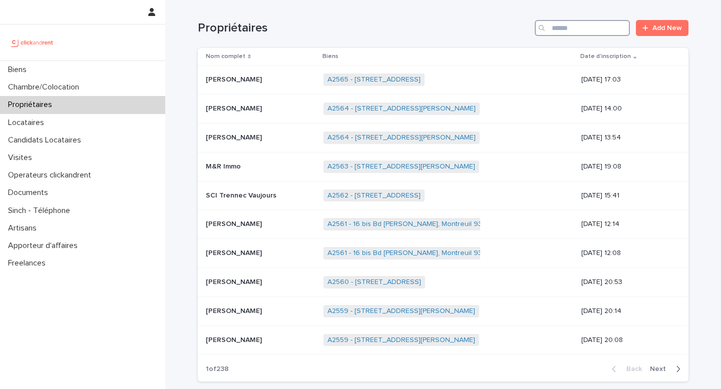
click at [567, 31] on input "Search" at bounding box center [582, 28] width 95 height 16
paste input "*****"
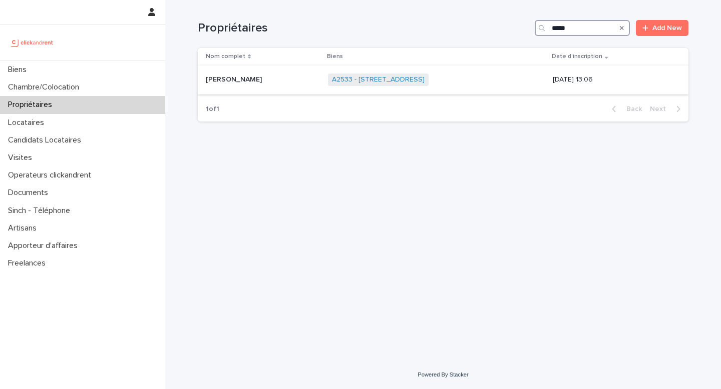
type input "*****"
click at [479, 77] on div "A2533 - 12 rue de Chio, Montpellier 34000 + 0" at bounding box center [436, 80] width 217 height 21
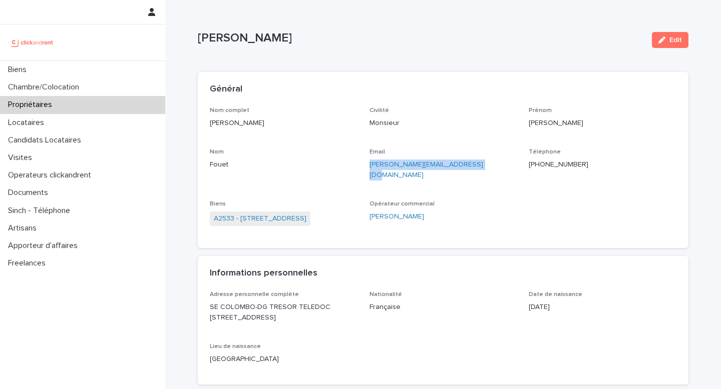
drag, startPoint x: 464, startPoint y: 162, endPoint x: 363, endPoint y: 163, distance: 100.6
click at [364, 163] on div "Nom complet Philippe Fouet Civilité Monsieur Prénom Philippe Nom Fouet Email ph…" at bounding box center [443, 171] width 466 height 129
copy link "philippe.fouet@dgtresor.gouv.fr"
click at [62, 71] on div "Biens" at bounding box center [82, 70] width 165 height 18
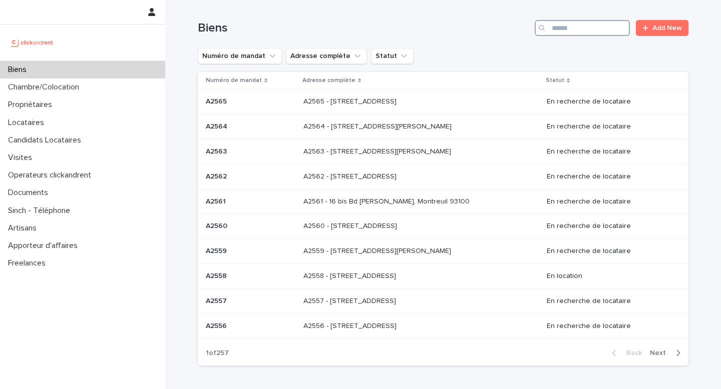
click at [575, 31] on input "Search" at bounding box center [582, 28] width 95 height 16
paste input "**********"
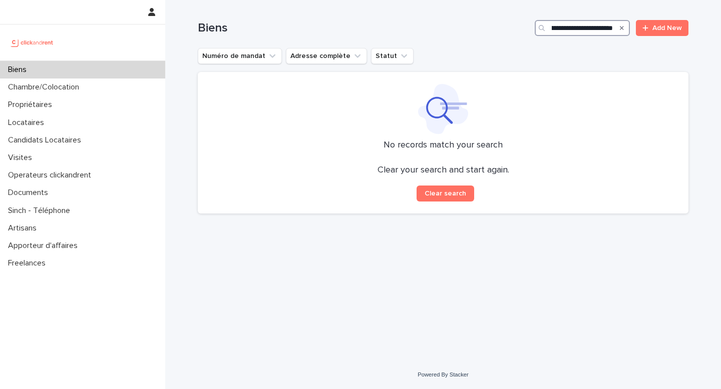
type input "**********"
click at [620, 26] on div "Search" at bounding box center [622, 28] width 16 height 16
click at [623, 29] on icon "Search" at bounding box center [622, 28] width 4 height 6
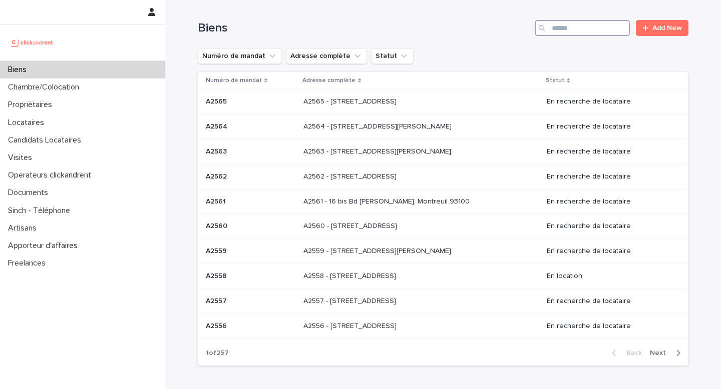
click at [576, 27] on input "Search" at bounding box center [582, 28] width 95 height 16
paste input "*****"
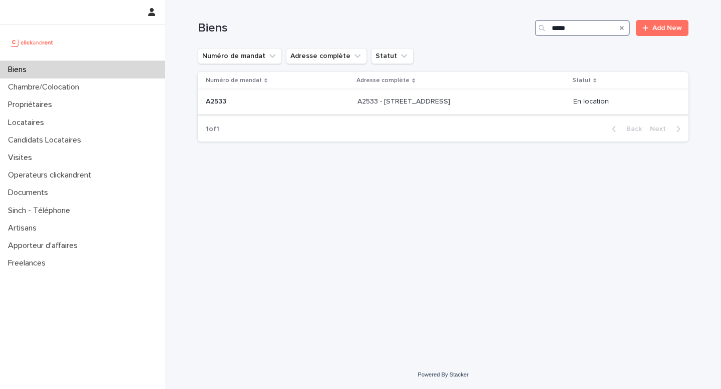
type input "*****"
click at [433, 105] on p "A2533 - [STREET_ADDRESS]" at bounding box center [404, 101] width 95 height 11
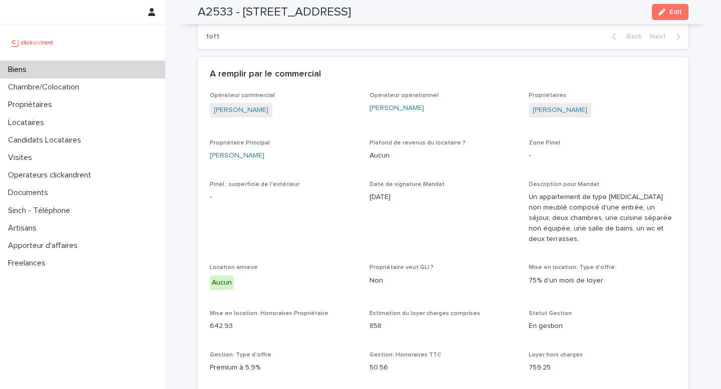
scroll to position [963, 0]
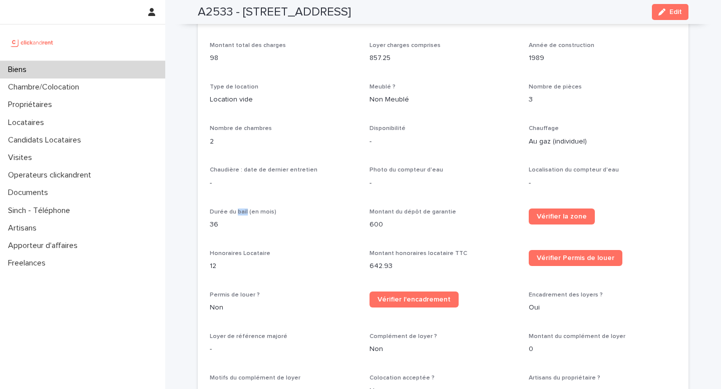
click at [50, 69] on div "Biens" at bounding box center [82, 70] width 165 height 18
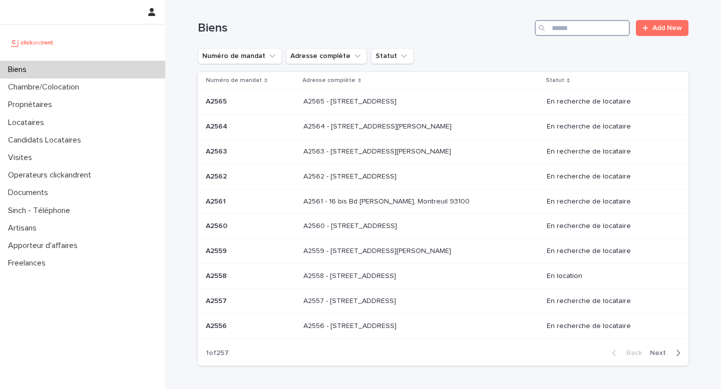
click at [573, 32] on input "Search" at bounding box center [582, 28] width 95 height 16
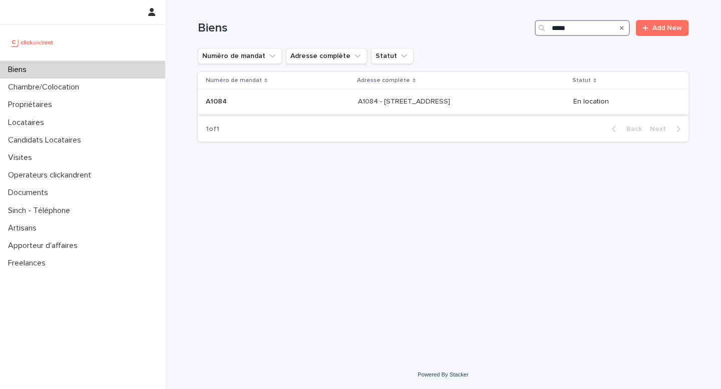
type input "*****"
click at [358, 101] on p "A1084 - 21 avenue Nationale, Massy 91300" at bounding box center [405, 101] width 94 height 11
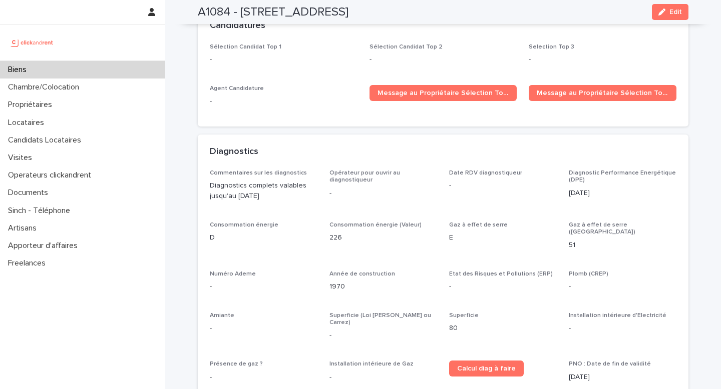
scroll to position [3365, 0]
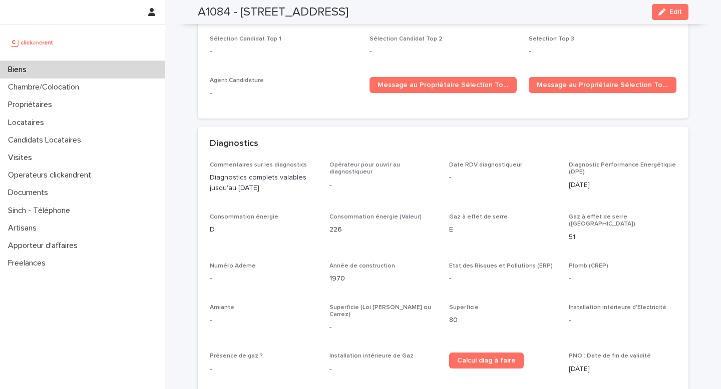
click at [372, 127] on div "Diagnostics" at bounding box center [443, 144] width 490 height 35
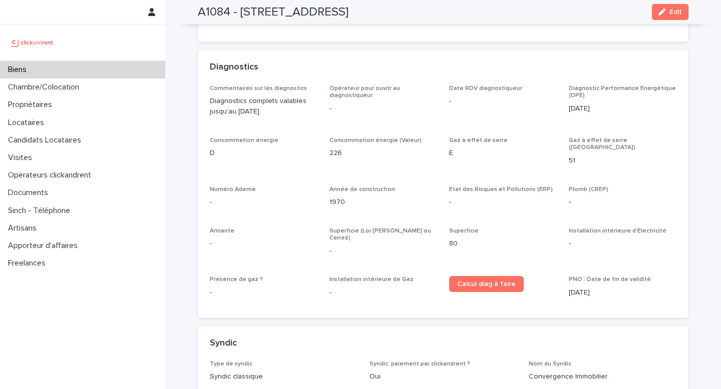
scroll to position [3356, 0]
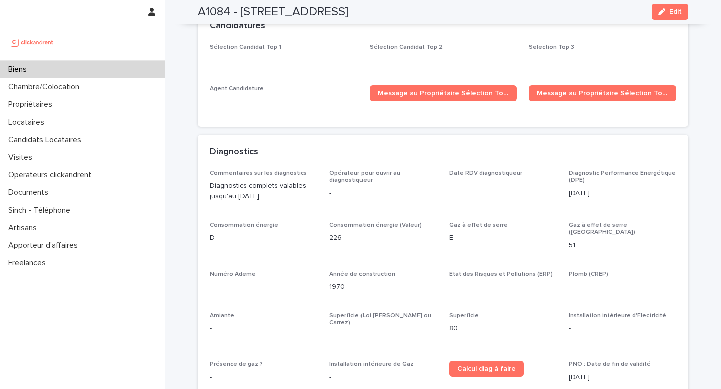
click at [38, 67] on div "Biens" at bounding box center [82, 70] width 165 height 18
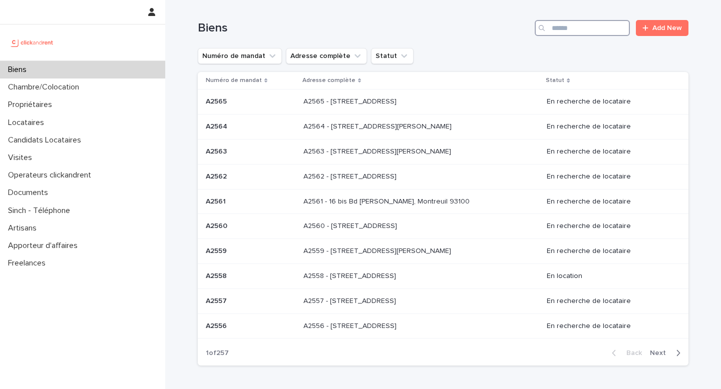
click at [555, 29] on input "Search" at bounding box center [582, 28] width 95 height 16
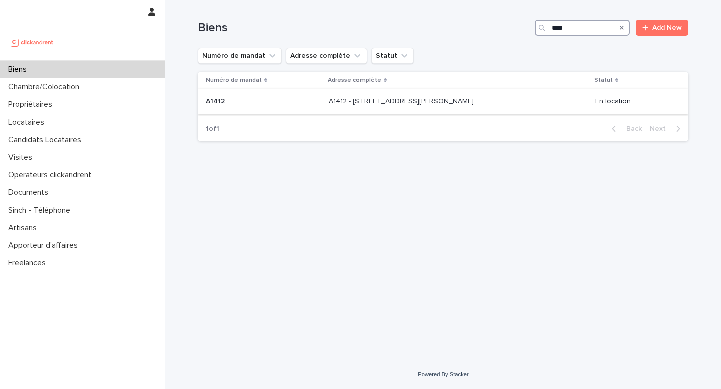
type input "****"
click at [363, 103] on p "A1412 - 11 rue Camille Desmoulins, Levallois-Perret 92300" at bounding box center [402, 101] width 147 height 11
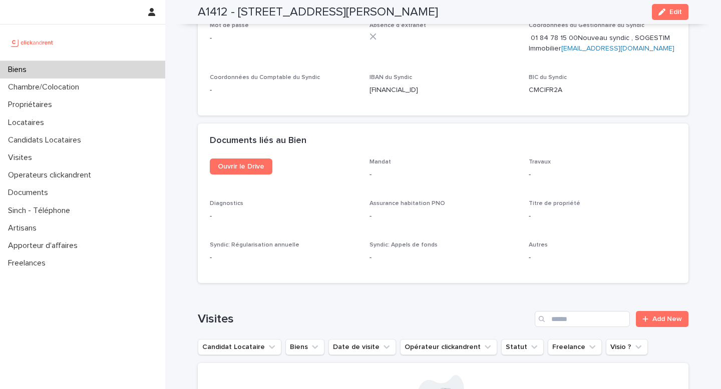
scroll to position [3680, 0]
click at [238, 163] on span "Ouvrir le Drive" at bounding box center [241, 166] width 47 height 7
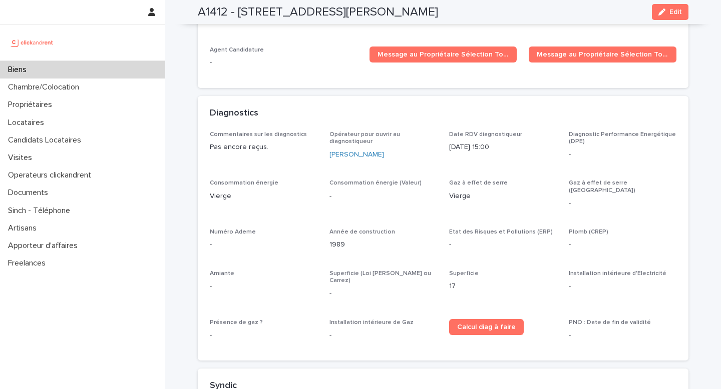
scroll to position [3214, 0]
